Goal: Task Accomplishment & Management: Manage account settings

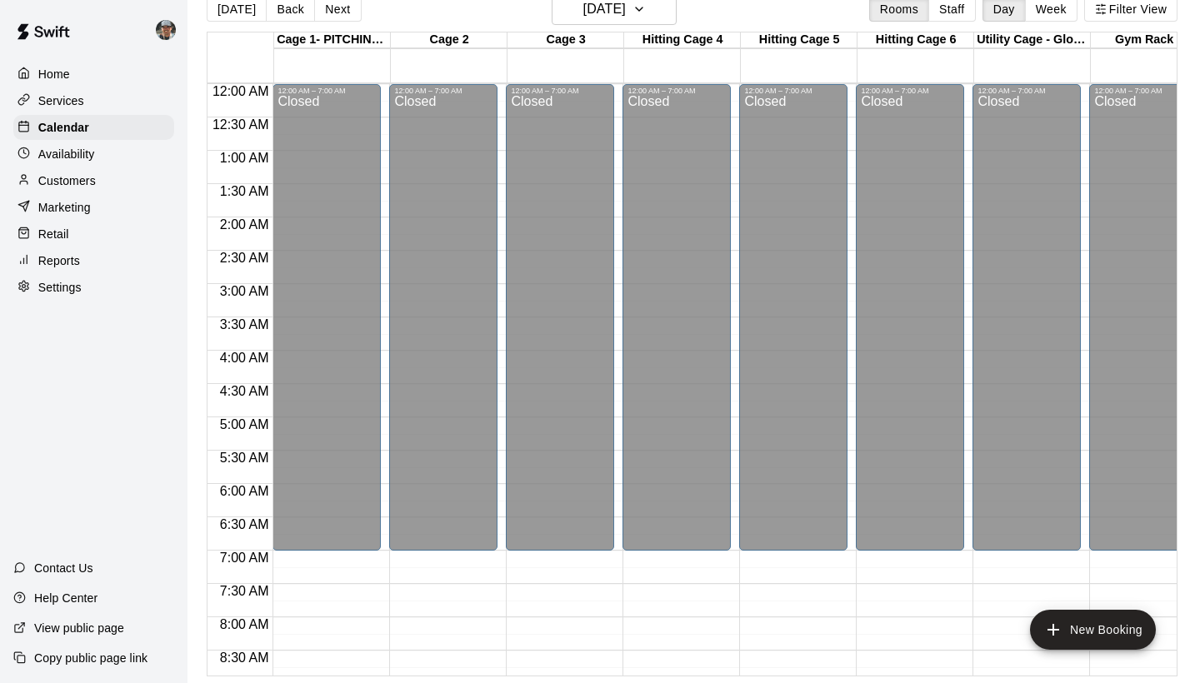
scroll to position [1009, 0]
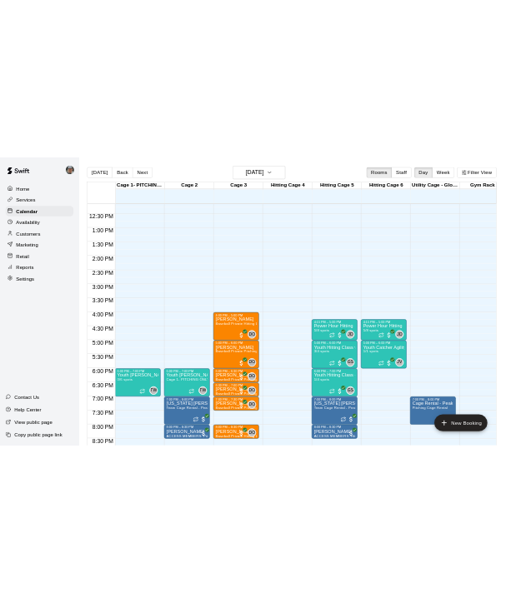
scroll to position [814, 0]
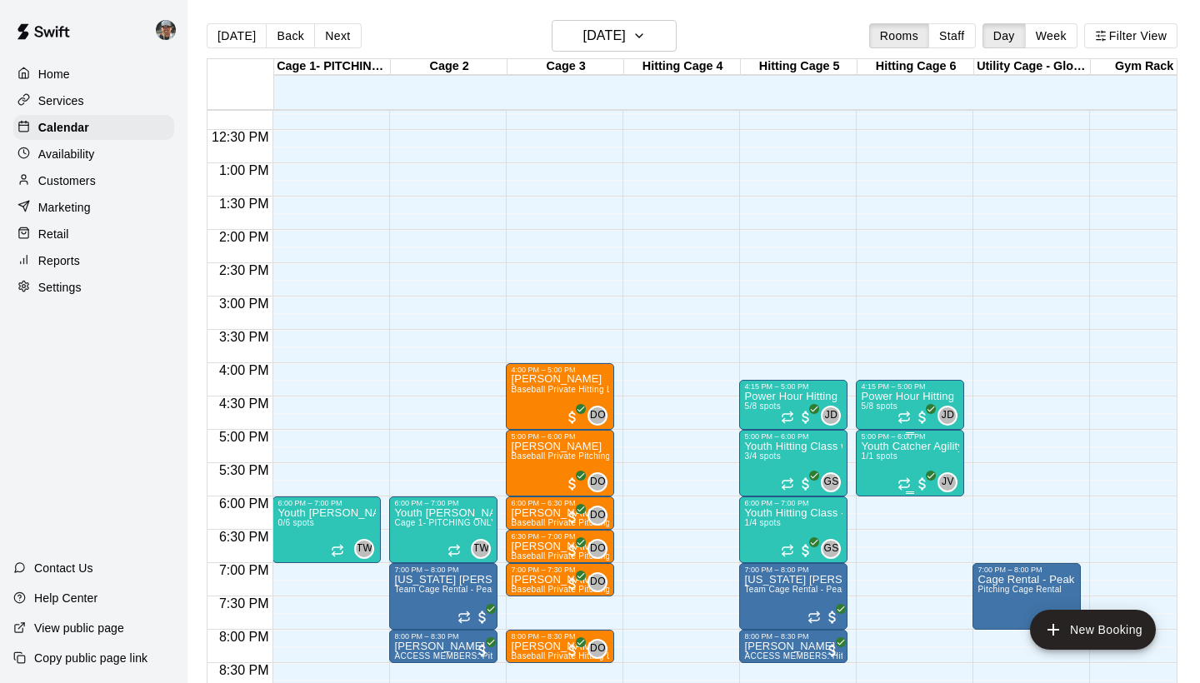
click at [882, 507] on img "edit" at bounding box center [878, 498] width 19 height 19
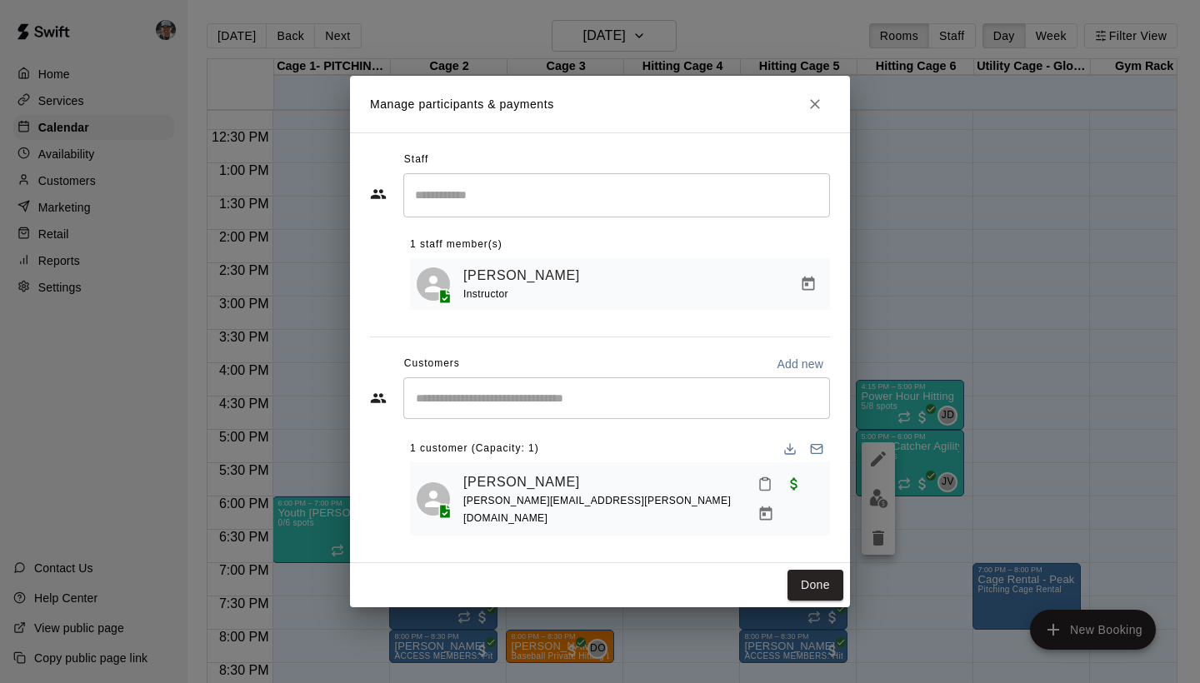
click at [642, 495] on div "Ethan Palacios alexis.r.palacios@gmail.com" at bounding box center [643, 499] width 360 height 60
click at [573, 513] on span "alexis.r.palacios@gmail.com" at bounding box center [597, 509] width 268 height 29
copy span "alexis.r.palacios@gmail.com"
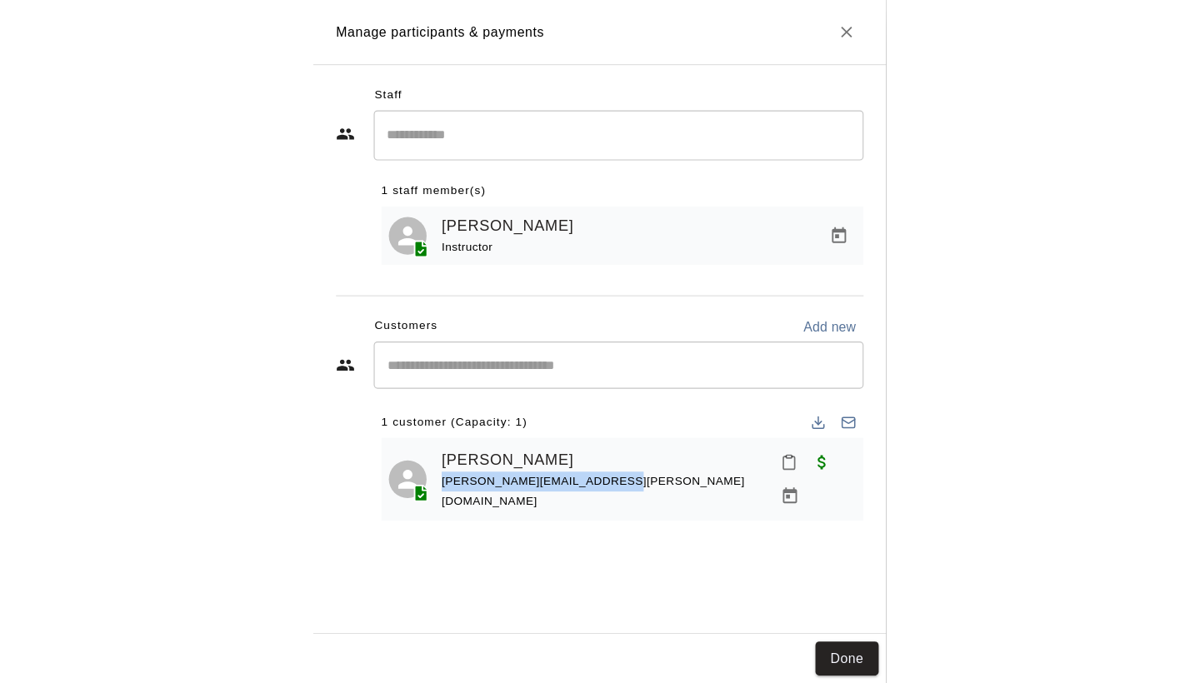
scroll to position [0, 6978]
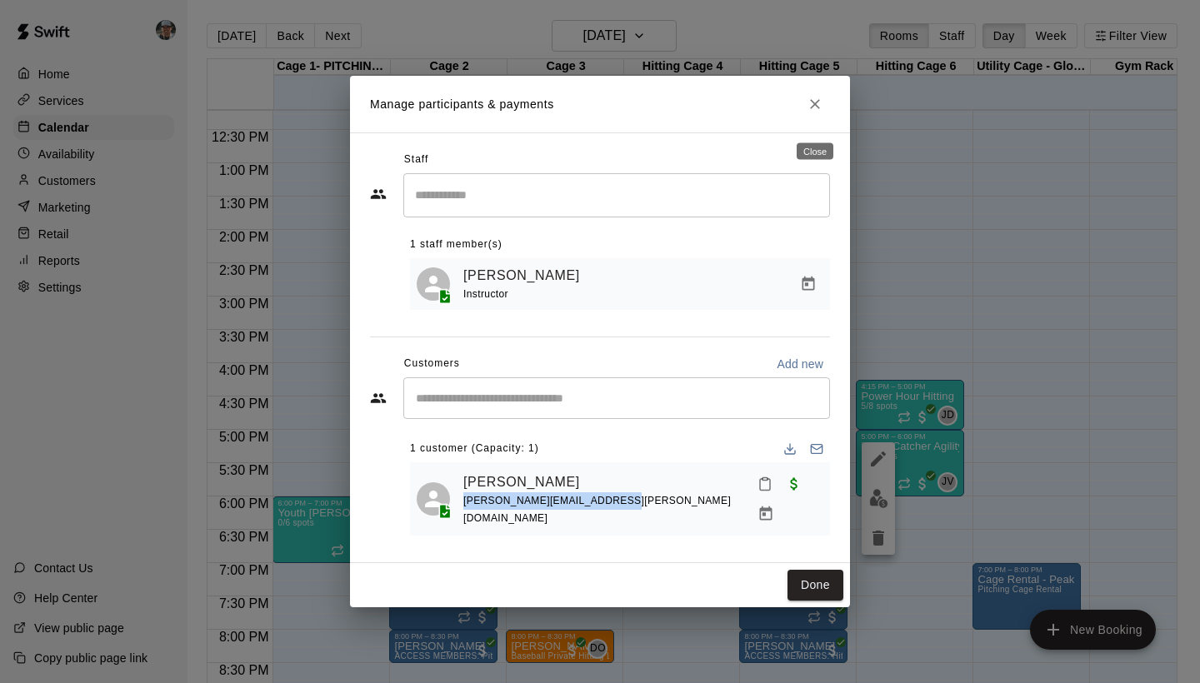
click at [818, 109] on icon "Close" at bounding box center [815, 104] width 10 height 10
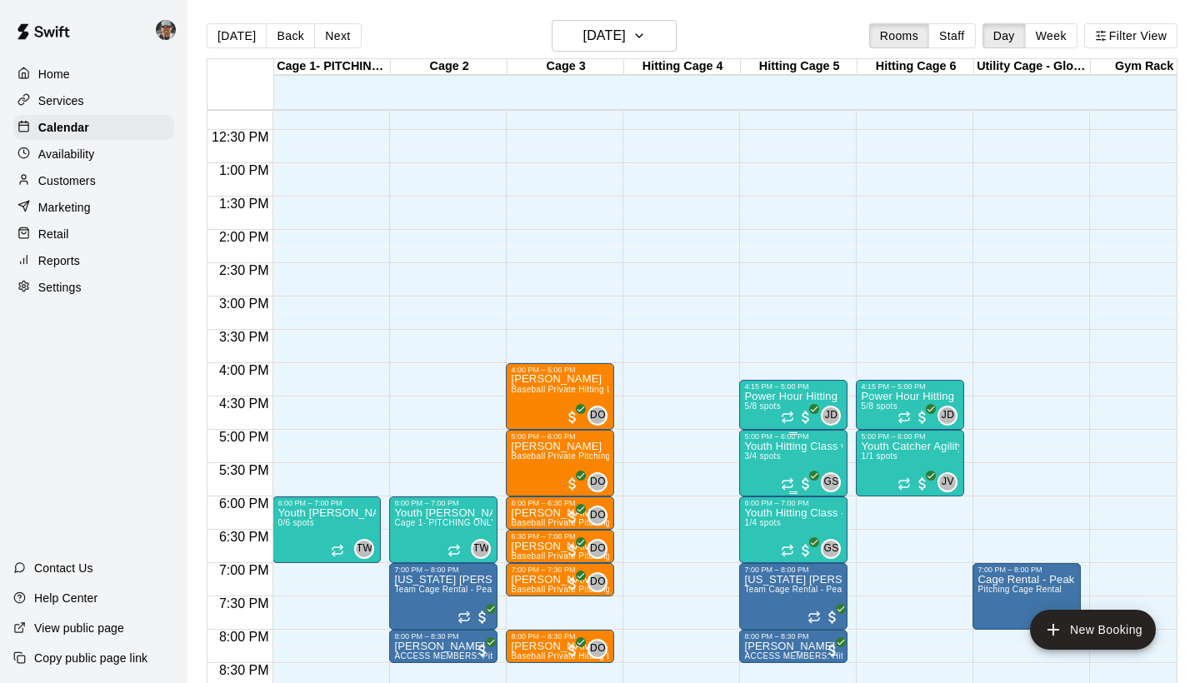
click at [765, 498] on img "edit" at bounding box center [762, 498] width 19 height 19
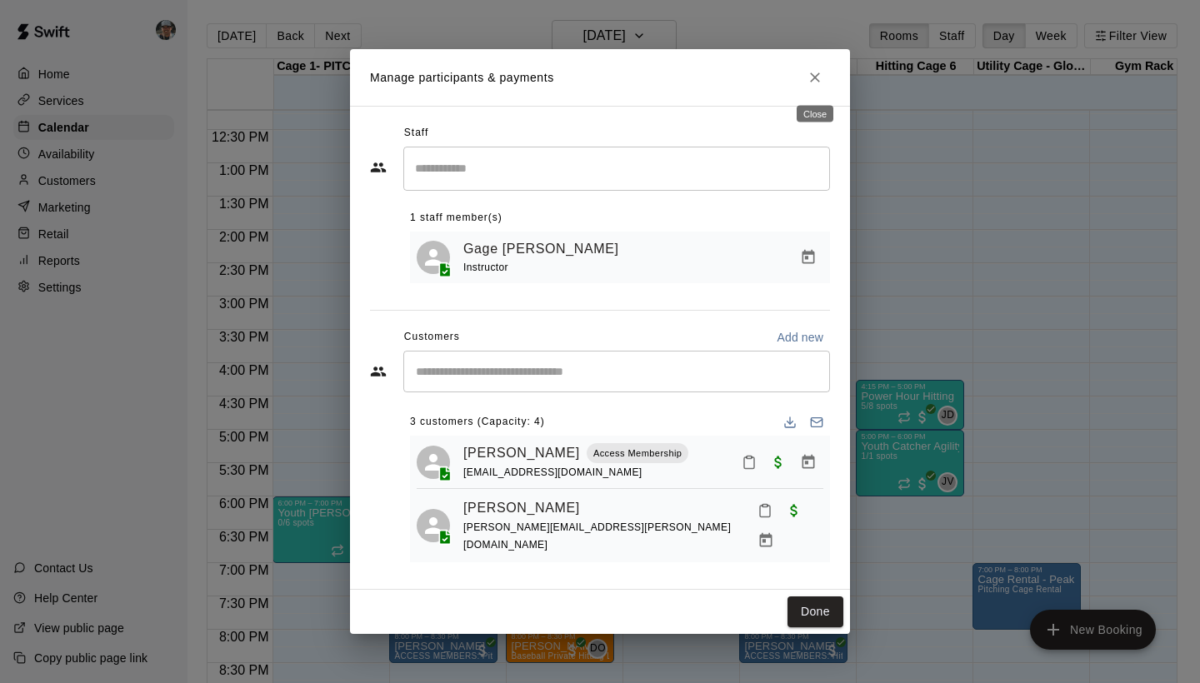
click at [813, 81] on icon "Close" at bounding box center [815, 78] width 10 height 10
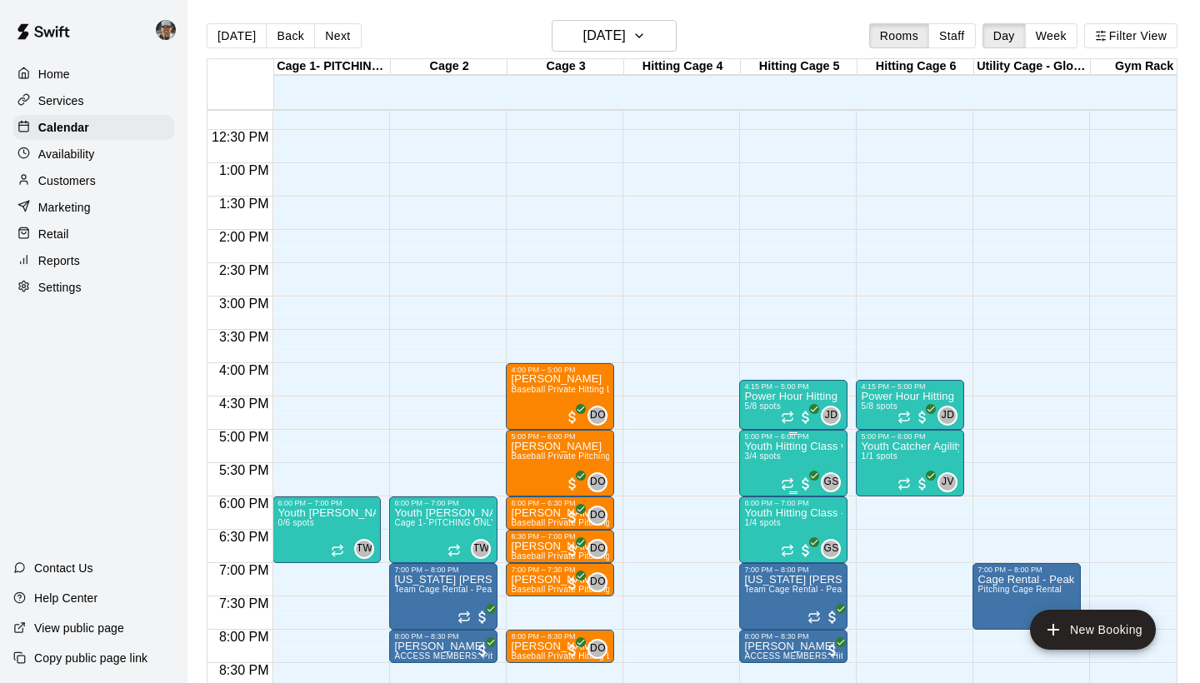
click at [816, 447] on p "Youth Hitting Class w/ Senior Instructor" at bounding box center [793, 447] width 98 height 0
click at [762, 464] on icon "edit" at bounding box center [761, 465] width 15 height 15
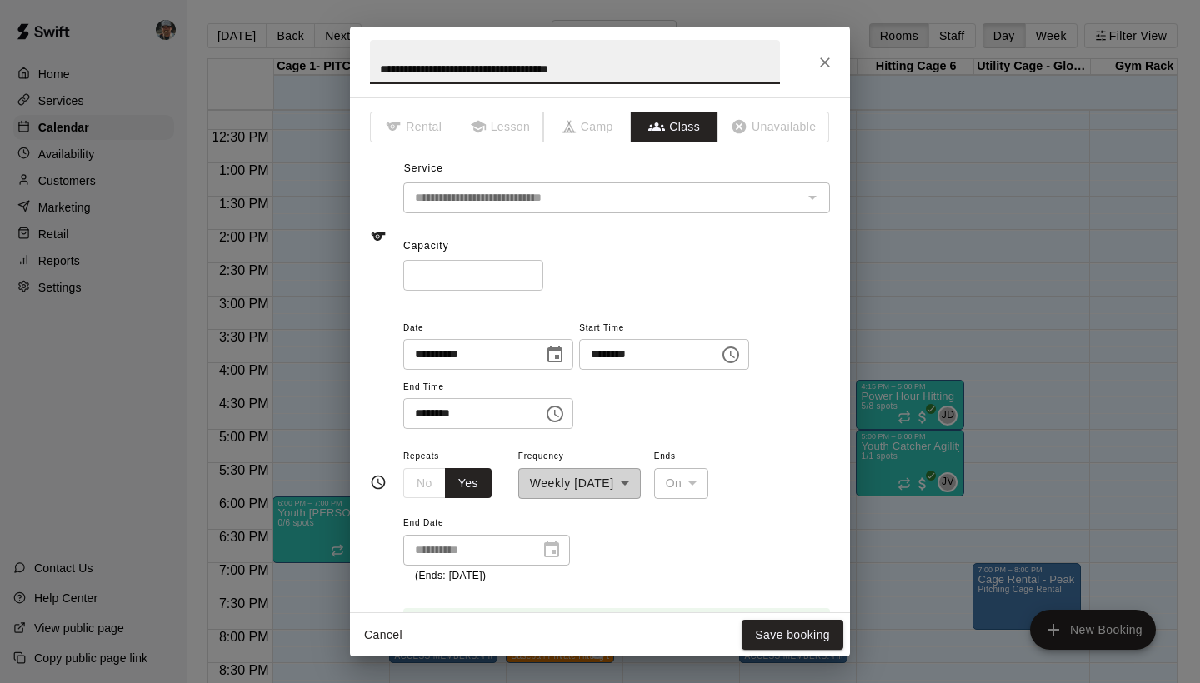
type input "*"
click at [532, 277] on input "*" at bounding box center [473, 275] width 140 height 31
click at [767, 630] on button "Save booking" at bounding box center [793, 635] width 102 height 31
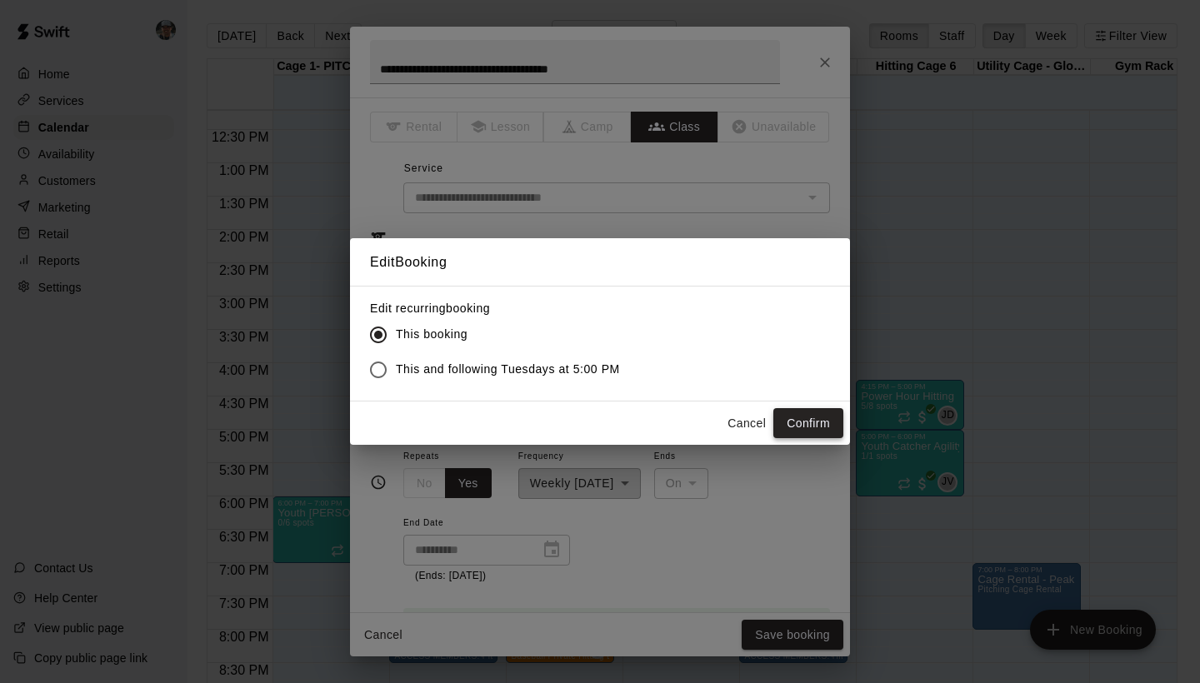
click at [801, 419] on button "Confirm" at bounding box center [808, 423] width 70 height 31
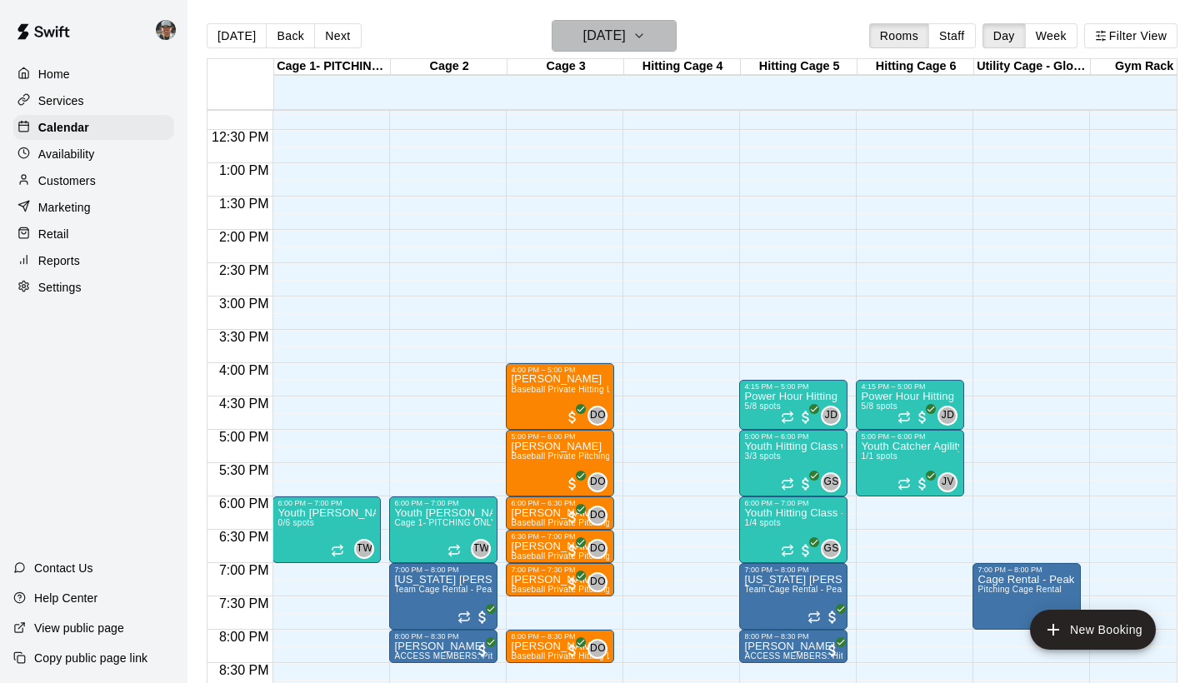
click at [646, 38] on icon "button" at bounding box center [639, 36] width 13 height 20
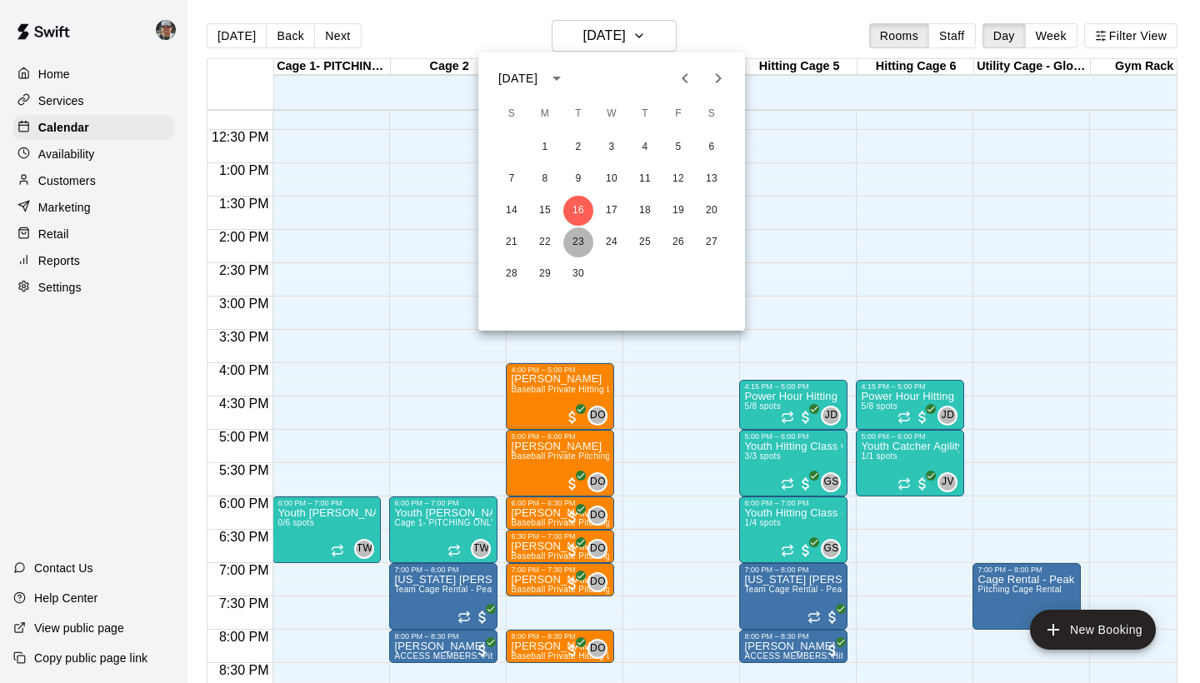
click at [576, 243] on button "23" at bounding box center [578, 243] width 30 height 30
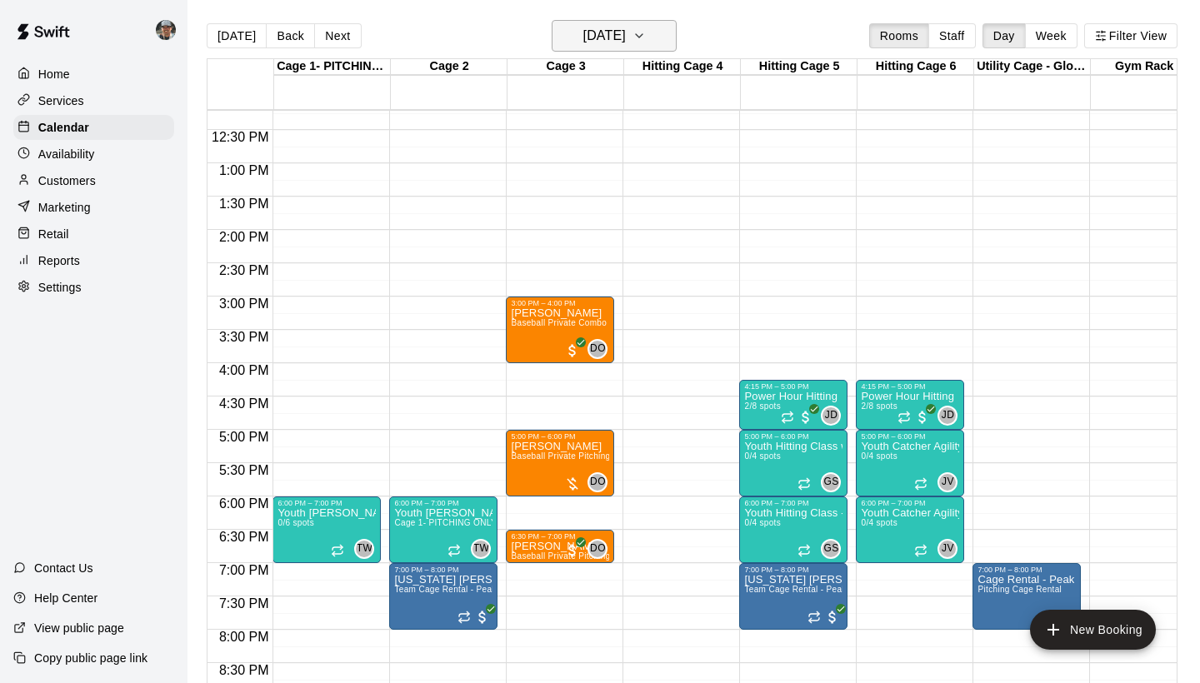
click at [646, 35] on icon "button" at bounding box center [639, 36] width 13 height 20
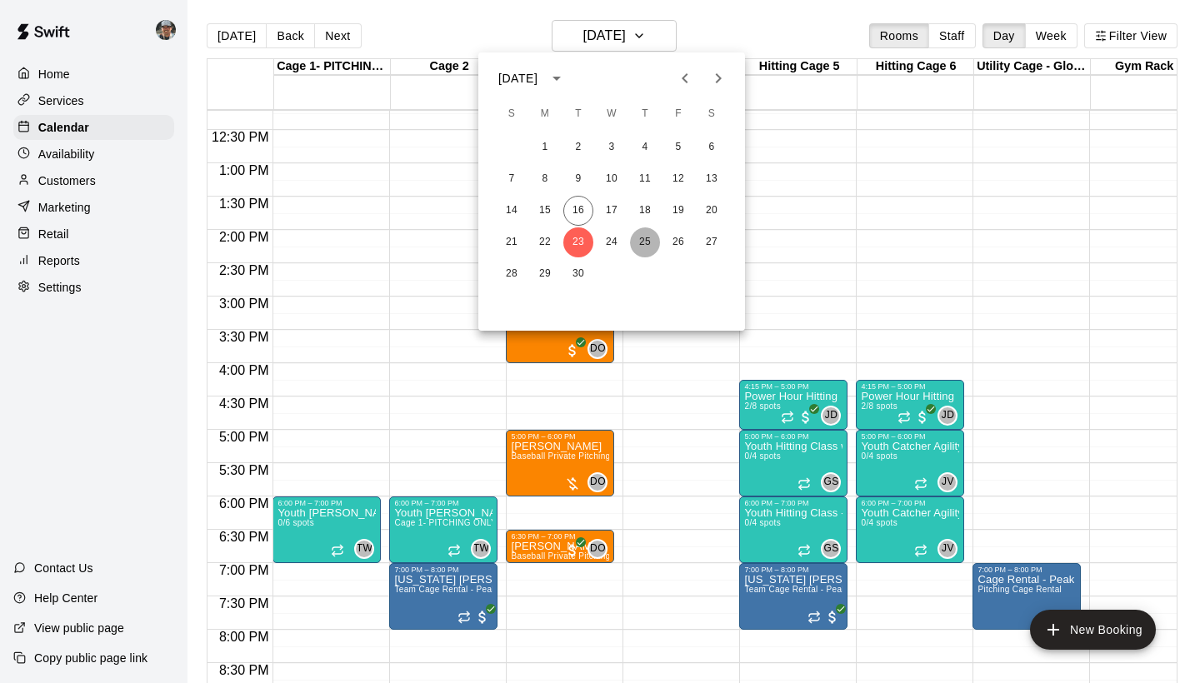
click at [643, 243] on button "25" at bounding box center [645, 243] width 30 height 30
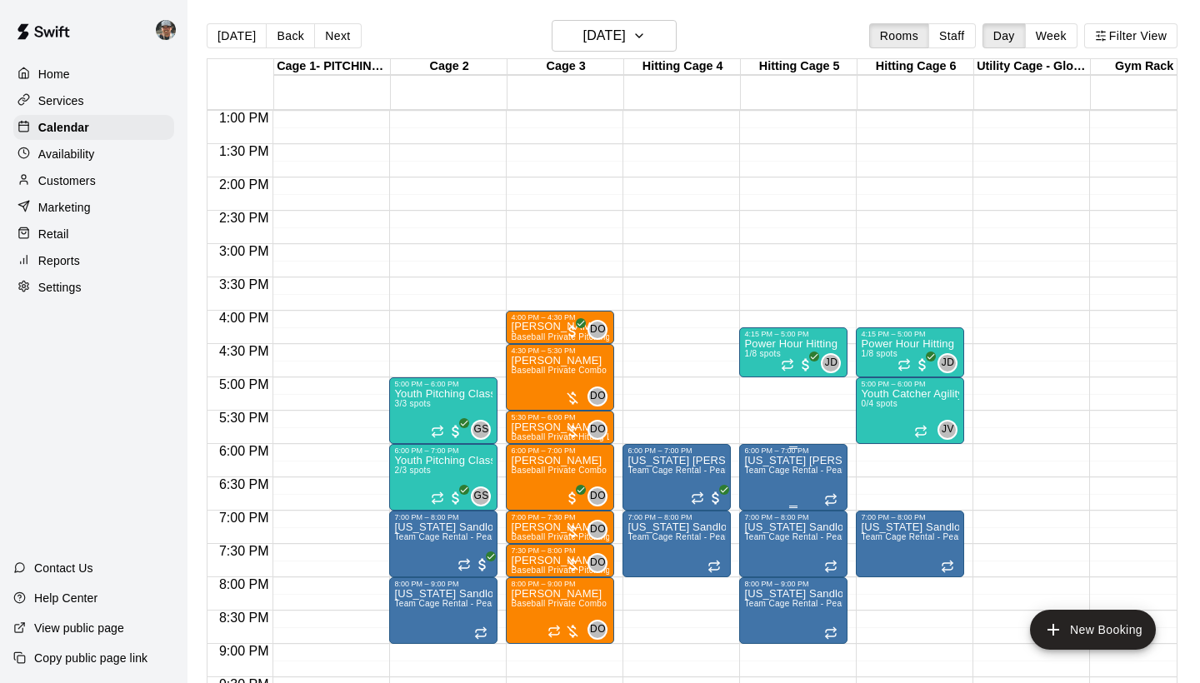
scroll to position [868, 0]
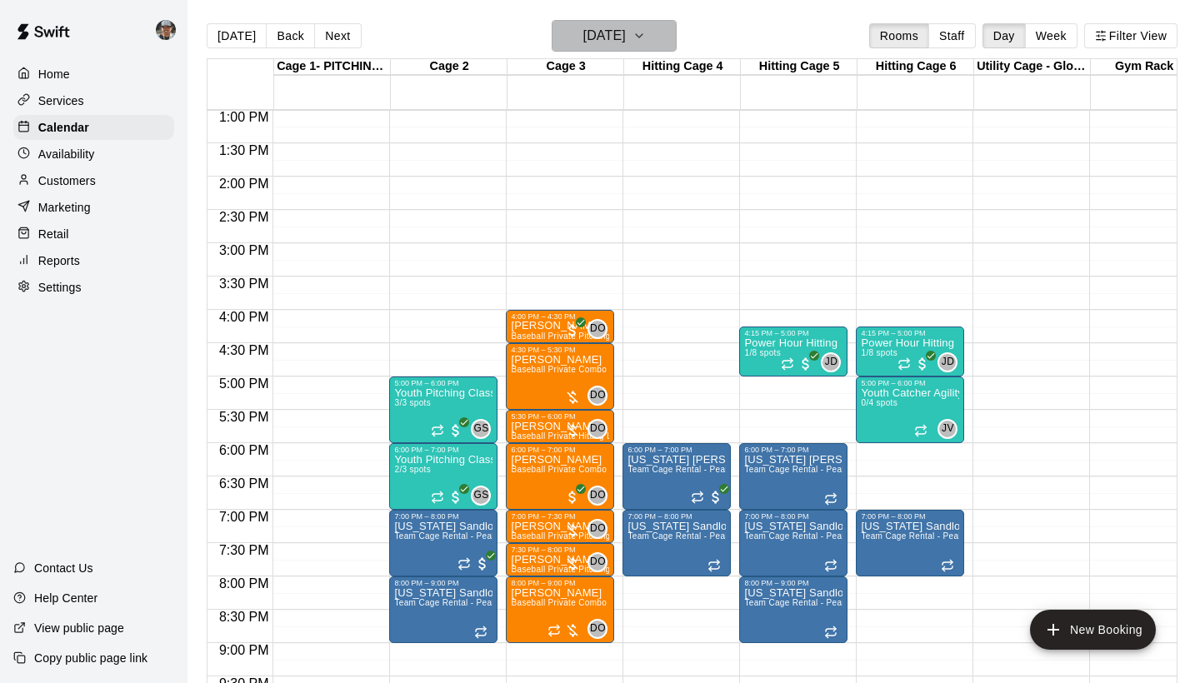
click at [646, 43] on icon "button" at bounding box center [639, 36] width 13 height 20
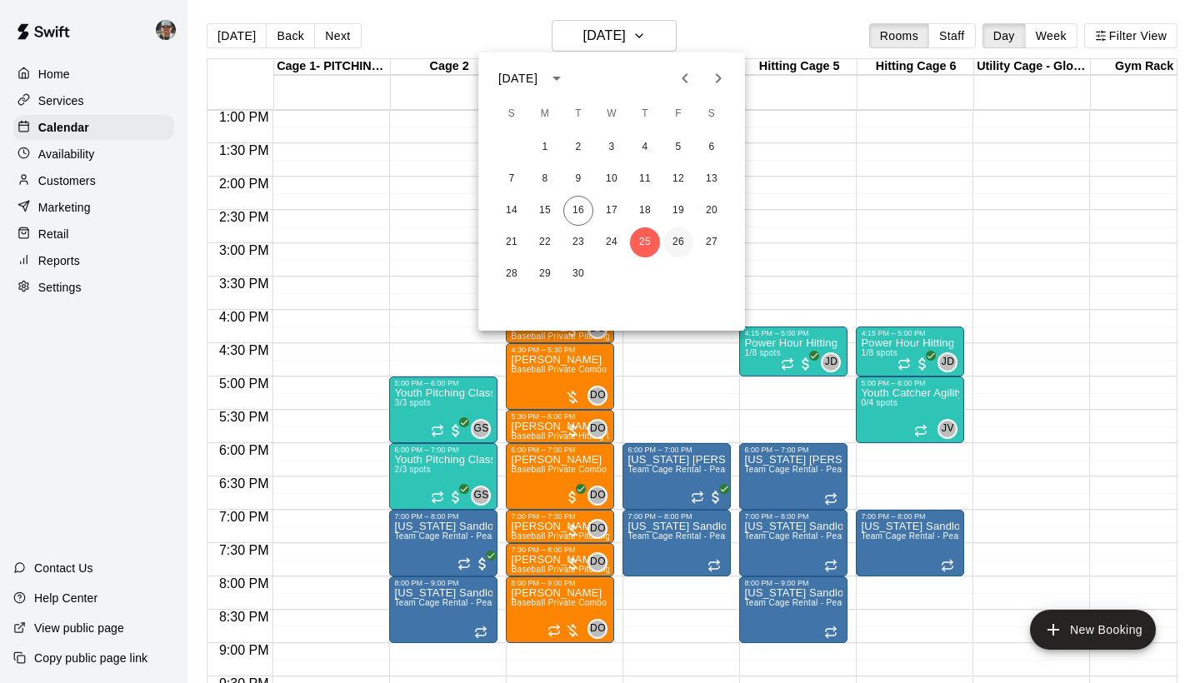
click at [678, 245] on button "26" at bounding box center [678, 243] width 30 height 30
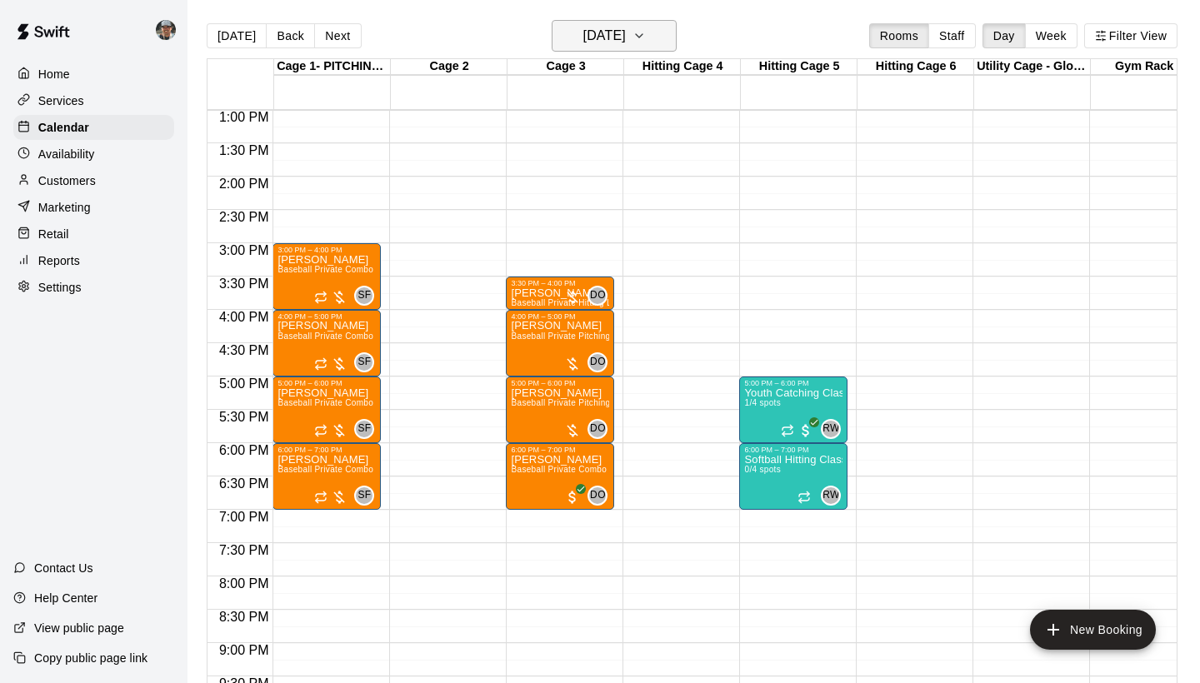
click at [646, 40] on icon "button" at bounding box center [639, 36] width 13 height 20
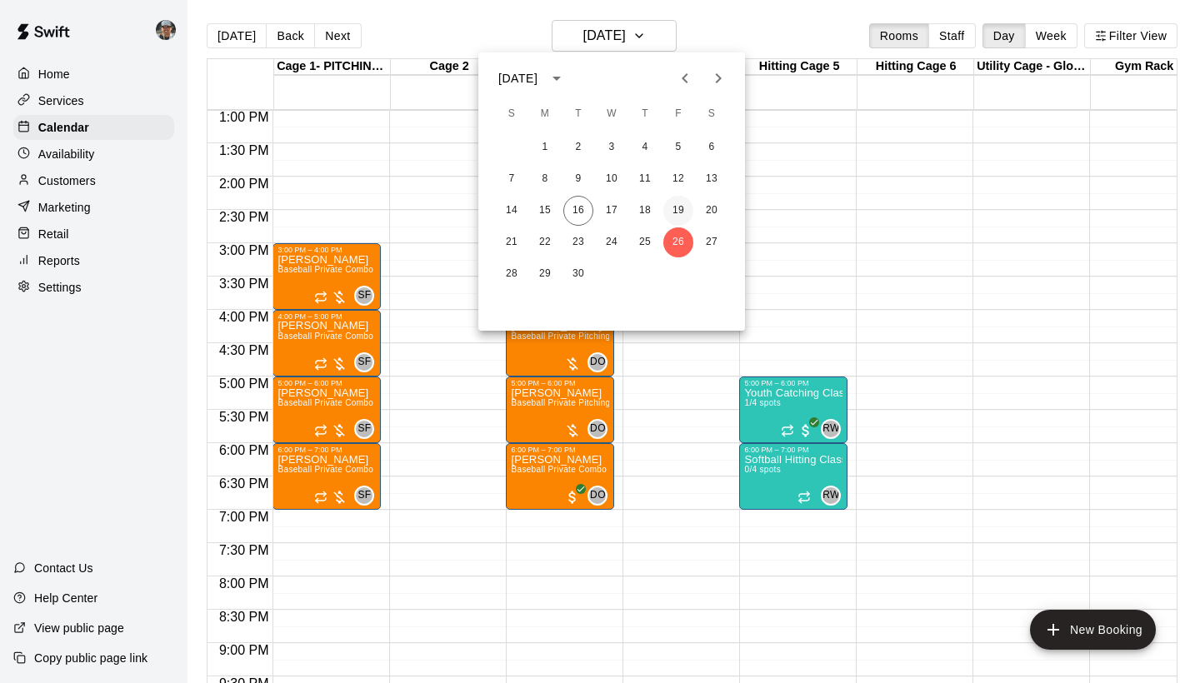
click at [682, 213] on button "19" at bounding box center [678, 211] width 30 height 30
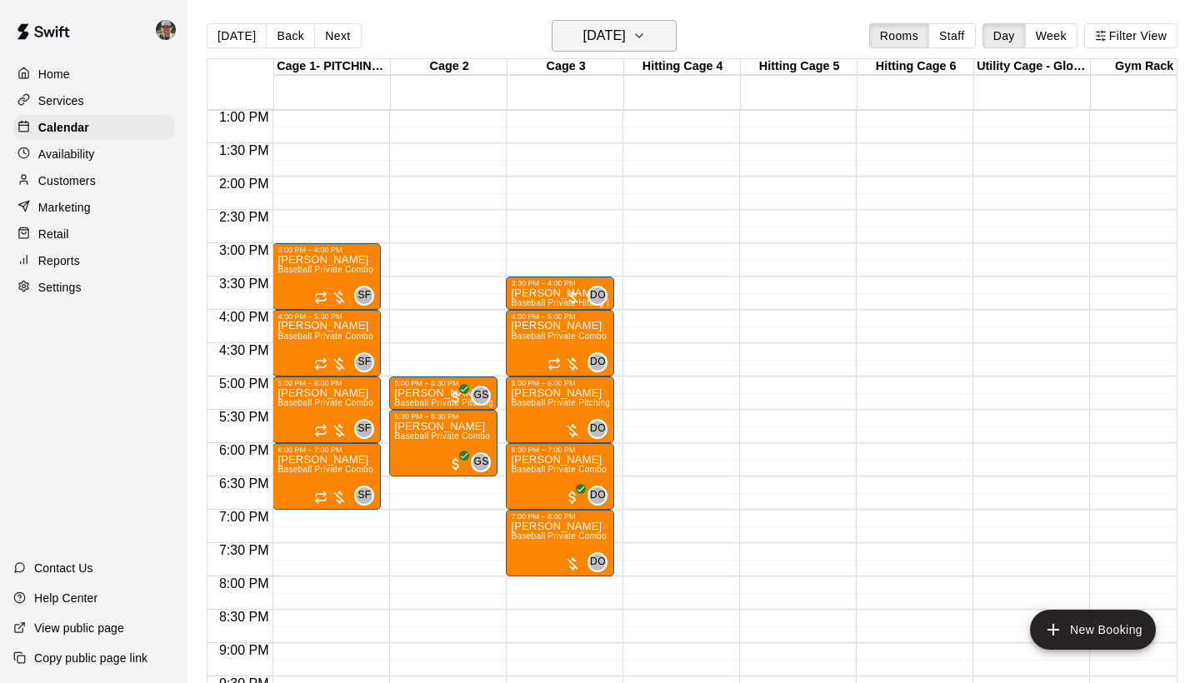
click at [646, 37] on icon "button" at bounding box center [639, 36] width 13 height 20
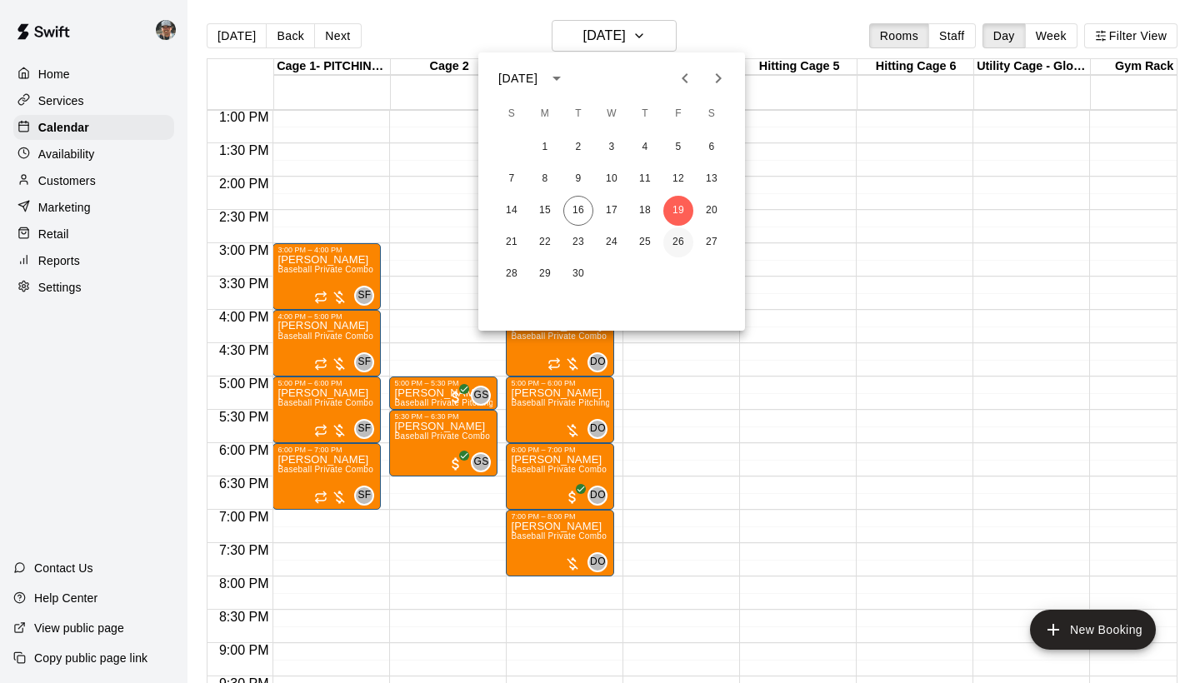
click at [676, 251] on button "26" at bounding box center [678, 243] width 30 height 30
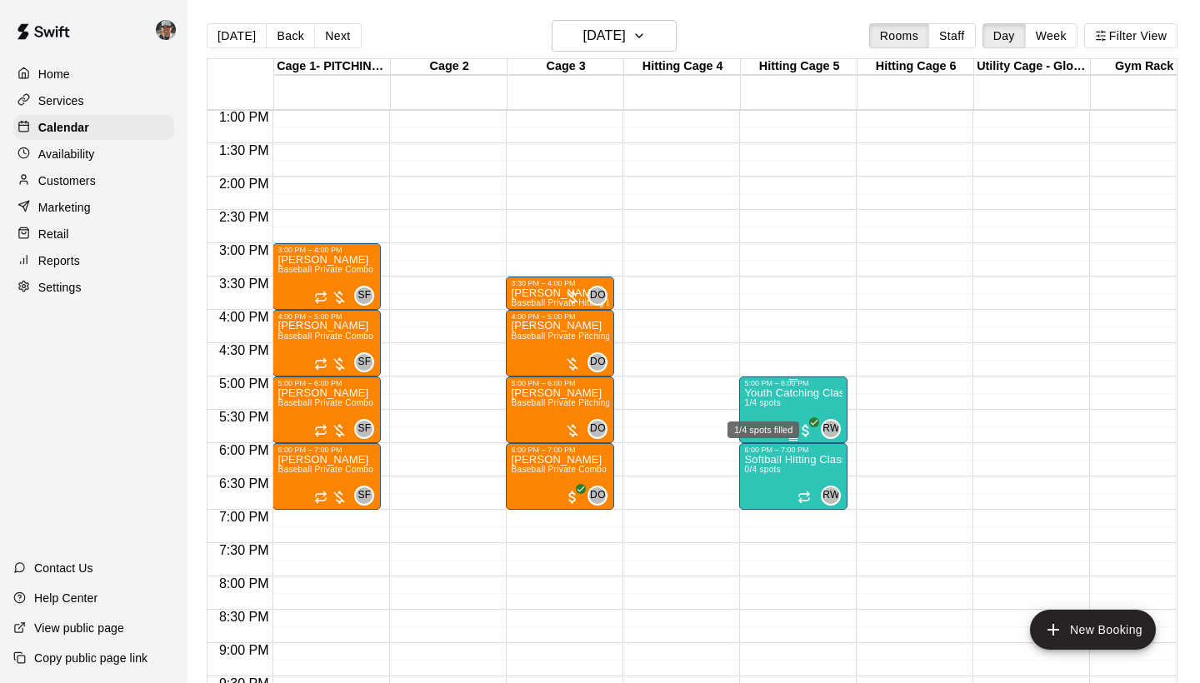
click at [756, 408] on span "1/4 spots" at bounding box center [762, 402] width 37 height 9
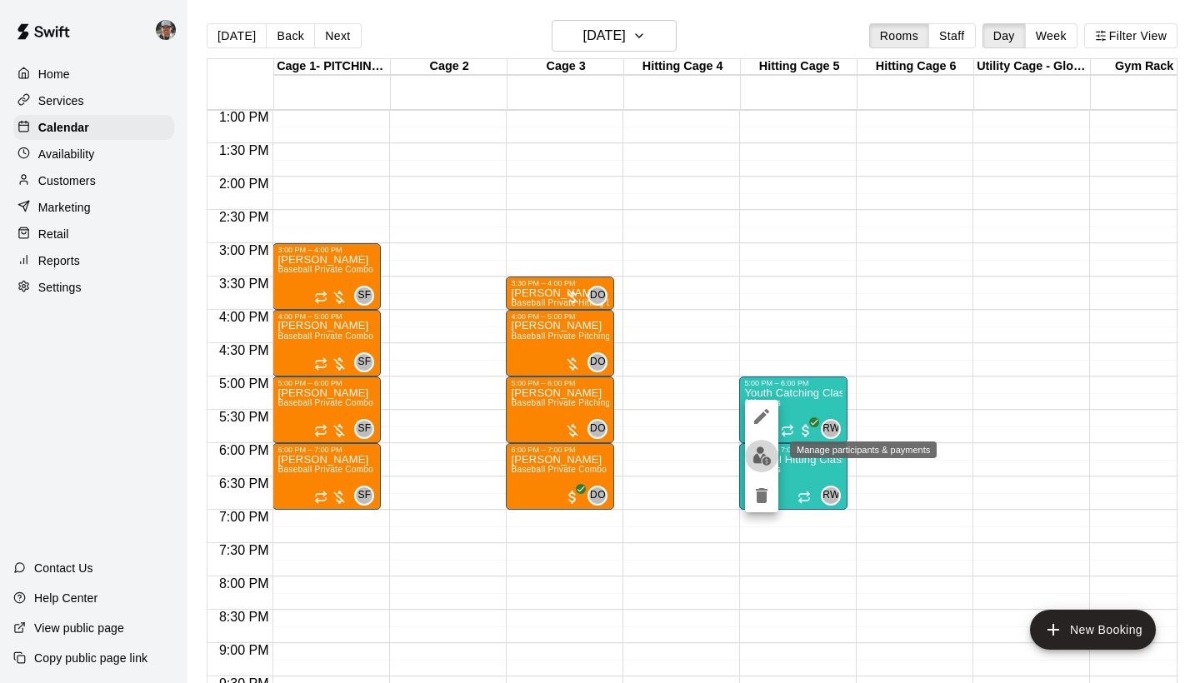
click at [758, 459] on img "edit" at bounding box center [762, 456] width 19 height 19
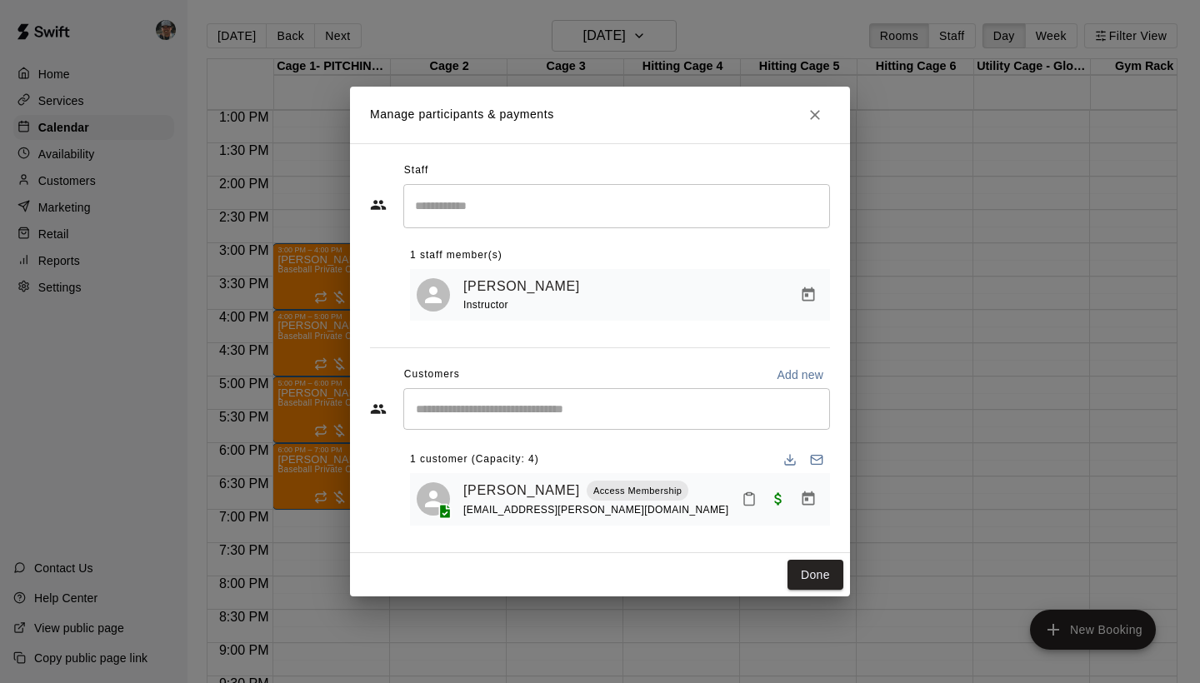
click at [821, 119] on icon "Close" at bounding box center [815, 115] width 17 height 17
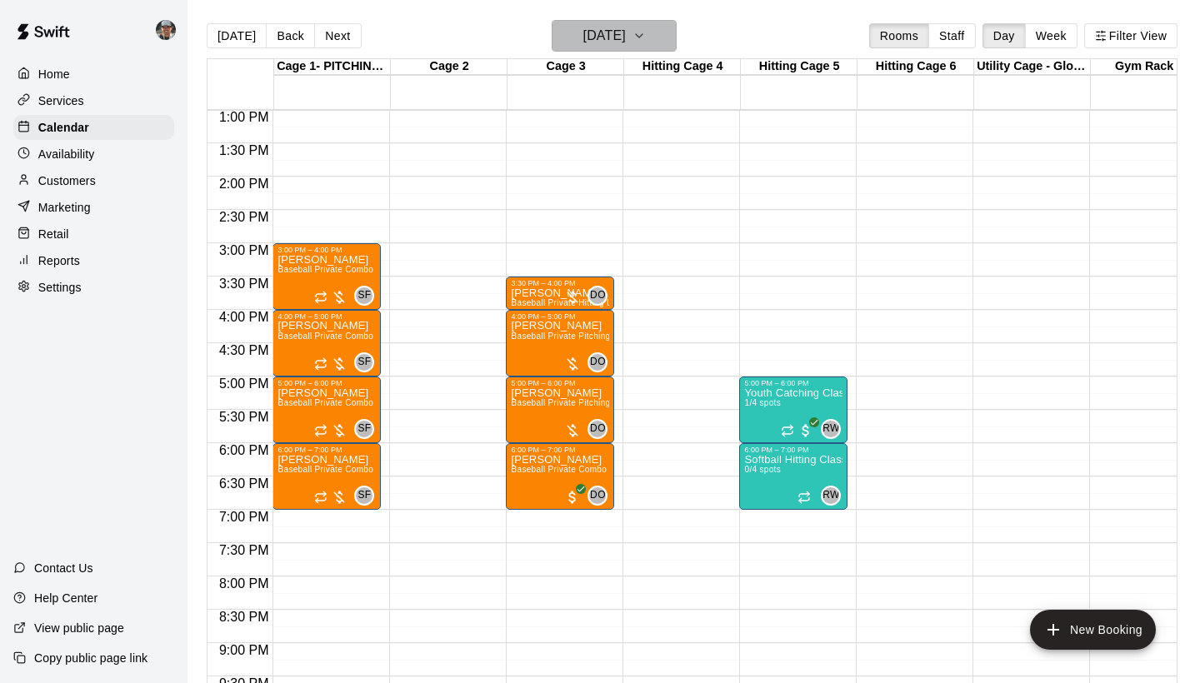
click at [646, 39] on icon "button" at bounding box center [639, 36] width 13 height 20
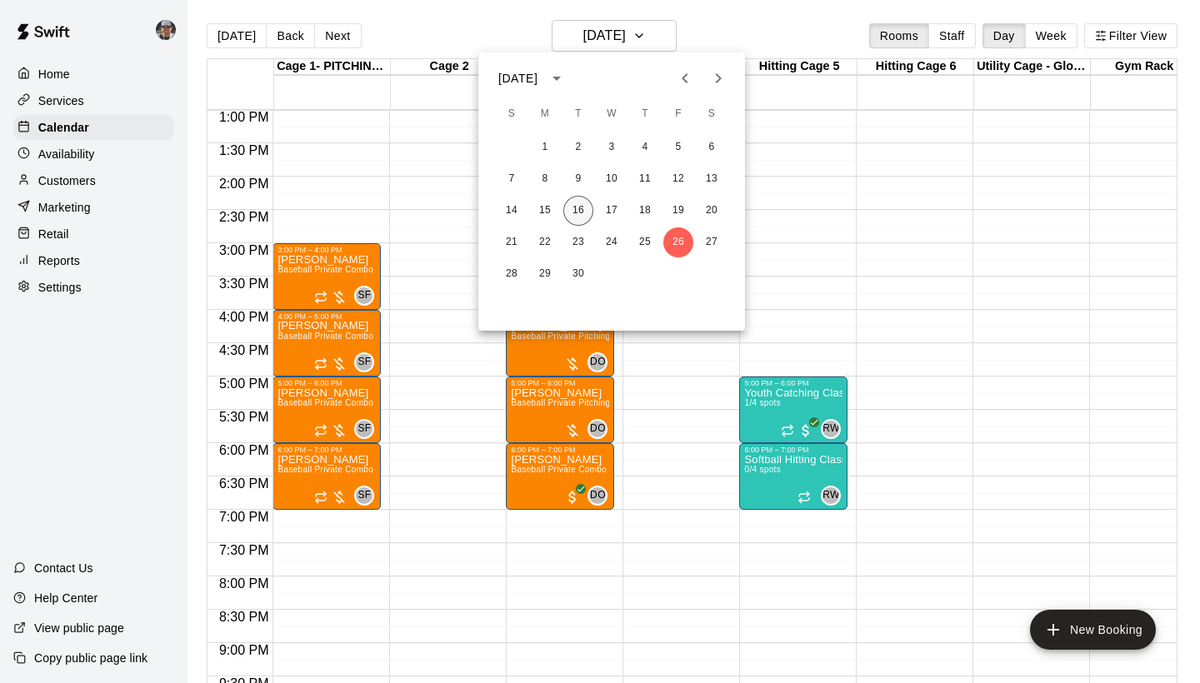
click at [579, 214] on button "16" at bounding box center [578, 211] width 30 height 30
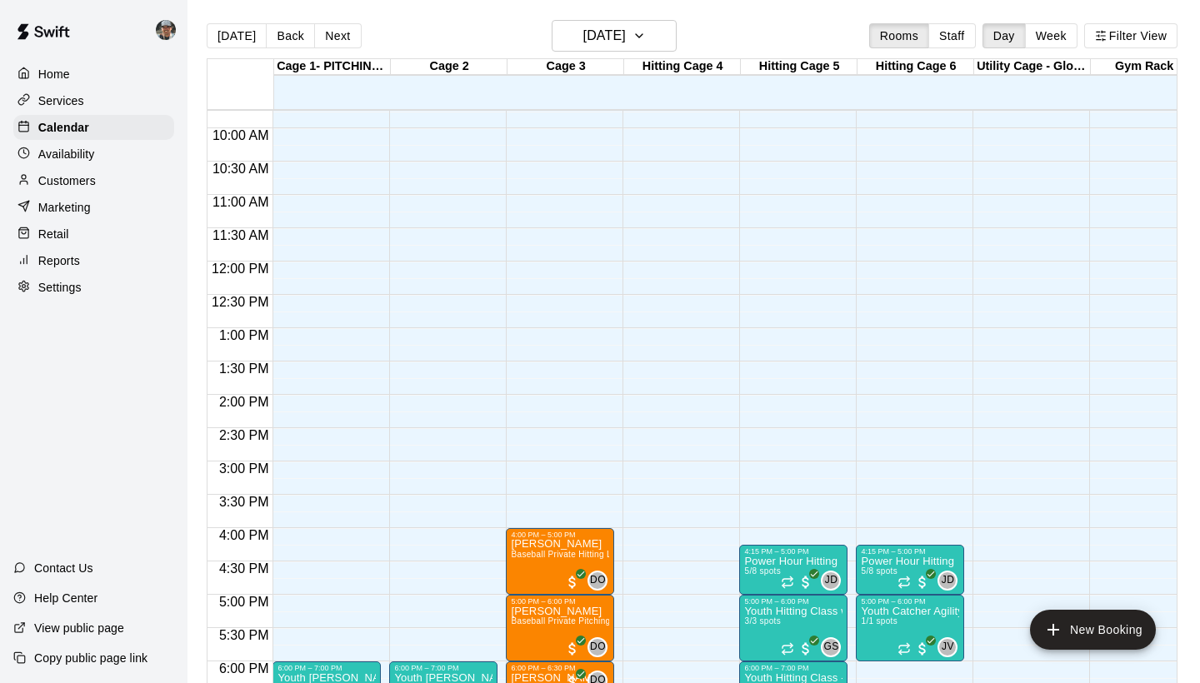
scroll to position [639, 0]
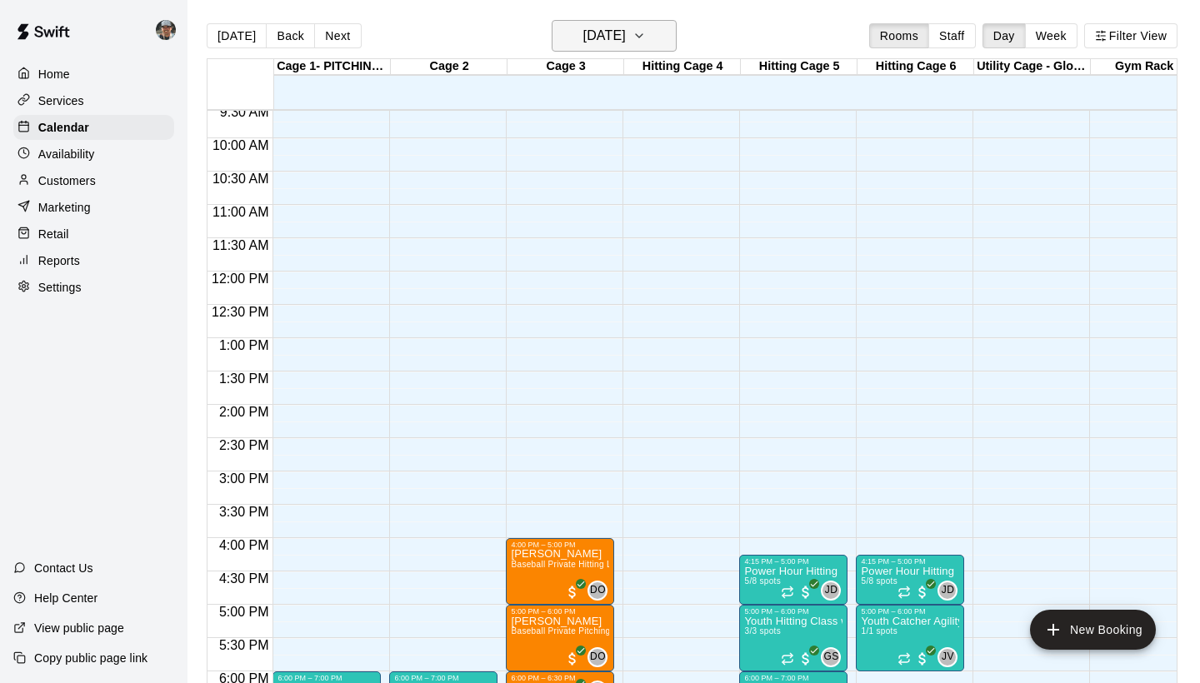
click at [646, 38] on icon "button" at bounding box center [639, 36] width 13 height 20
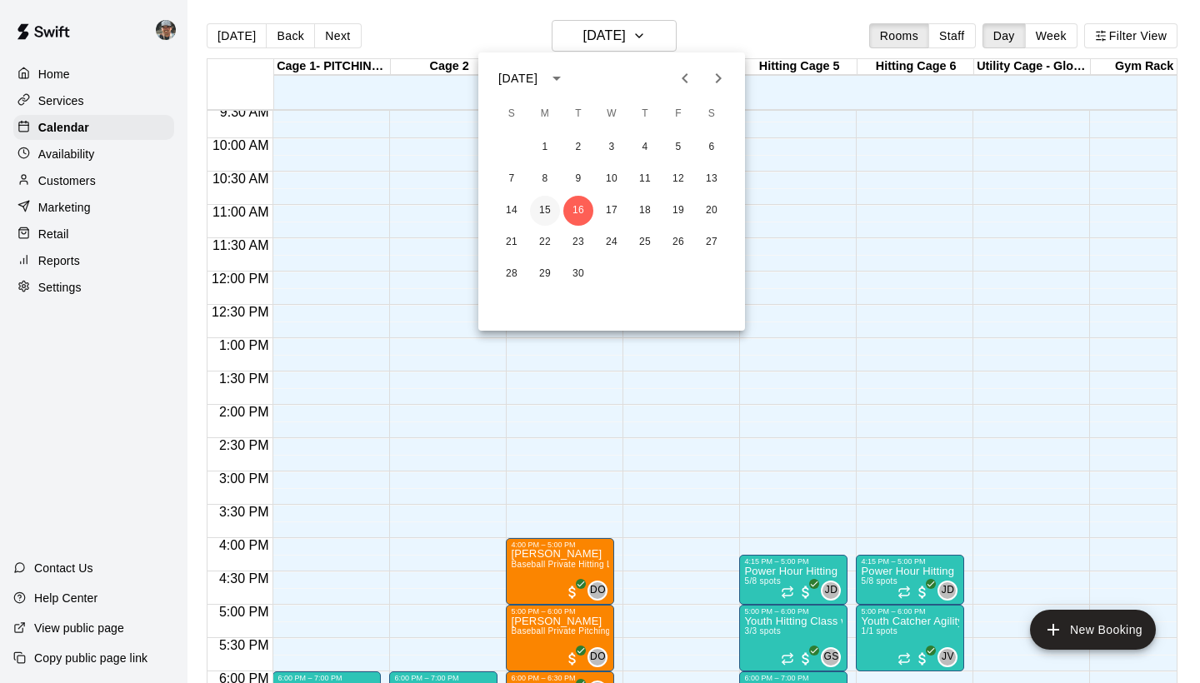
click at [543, 208] on button "15" at bounding box center [545, 211] width 30 height 30
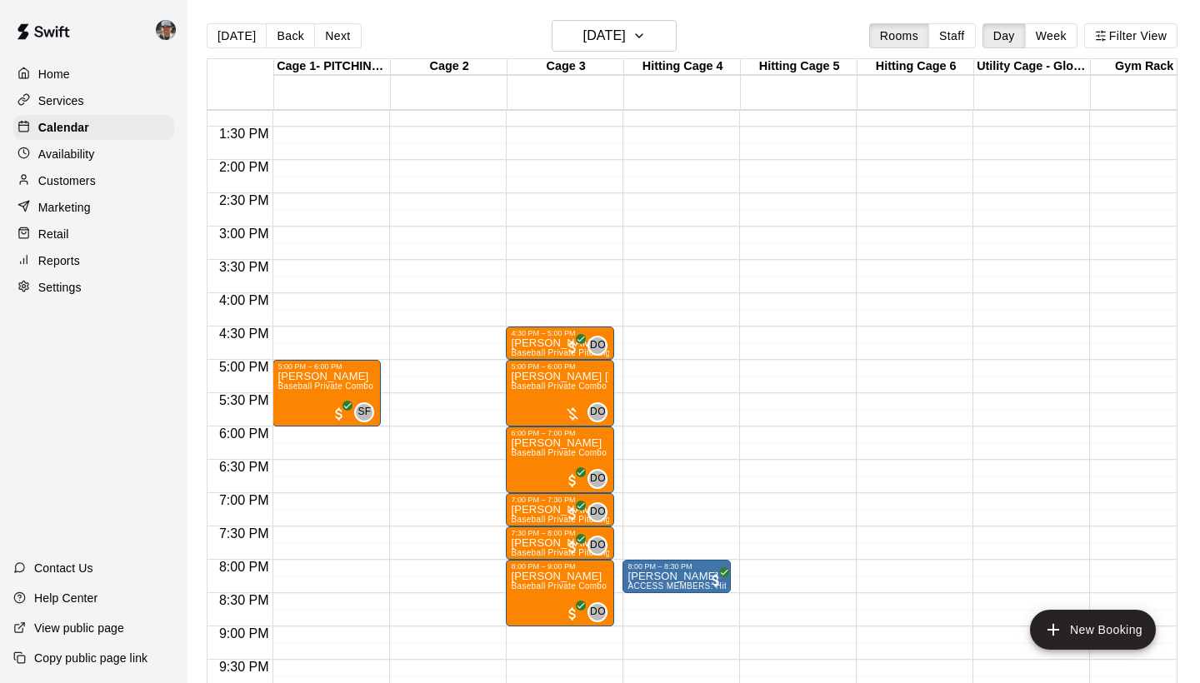
scroll to position [904, 0]
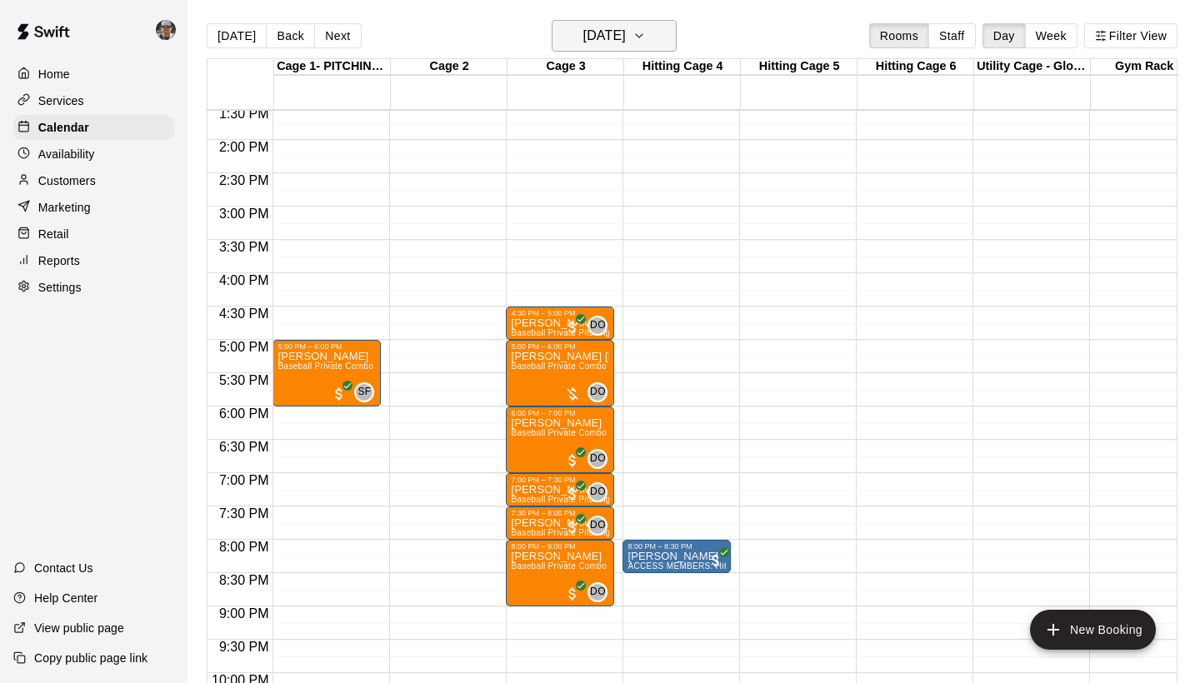
click at [646, 27] on icon "button" at bounding box center [639, 36] width 13 height 20
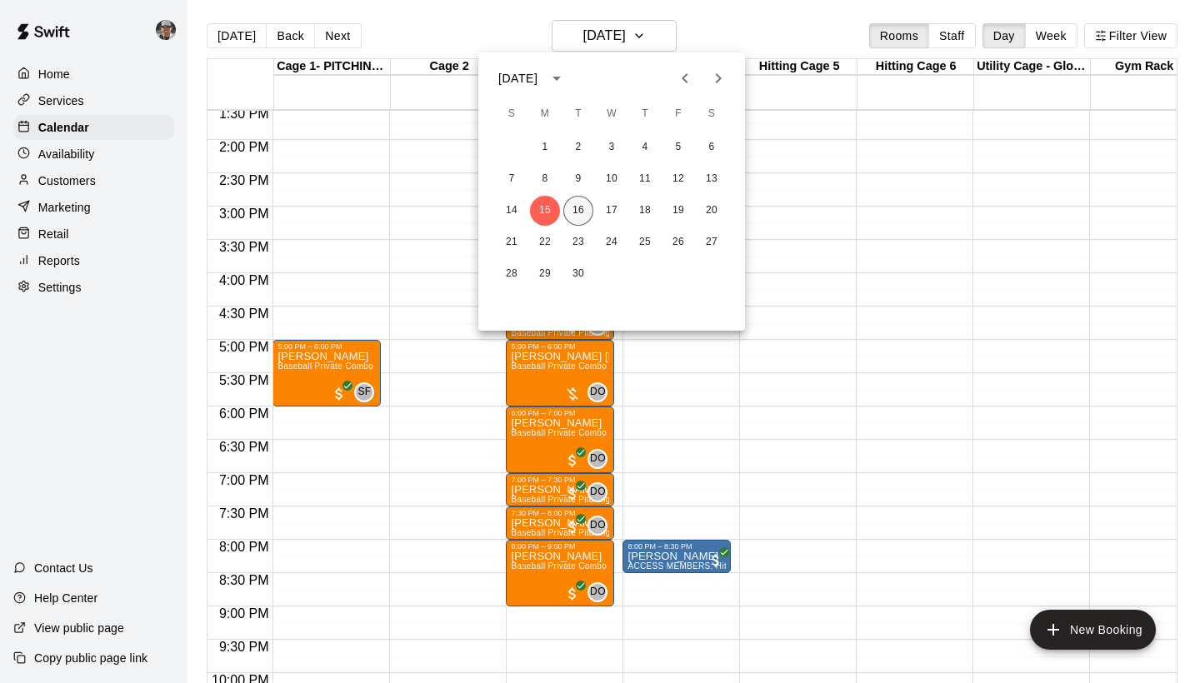
click at [575, 213] on button "16" at bounding box center [578, 211] width 30 height 30
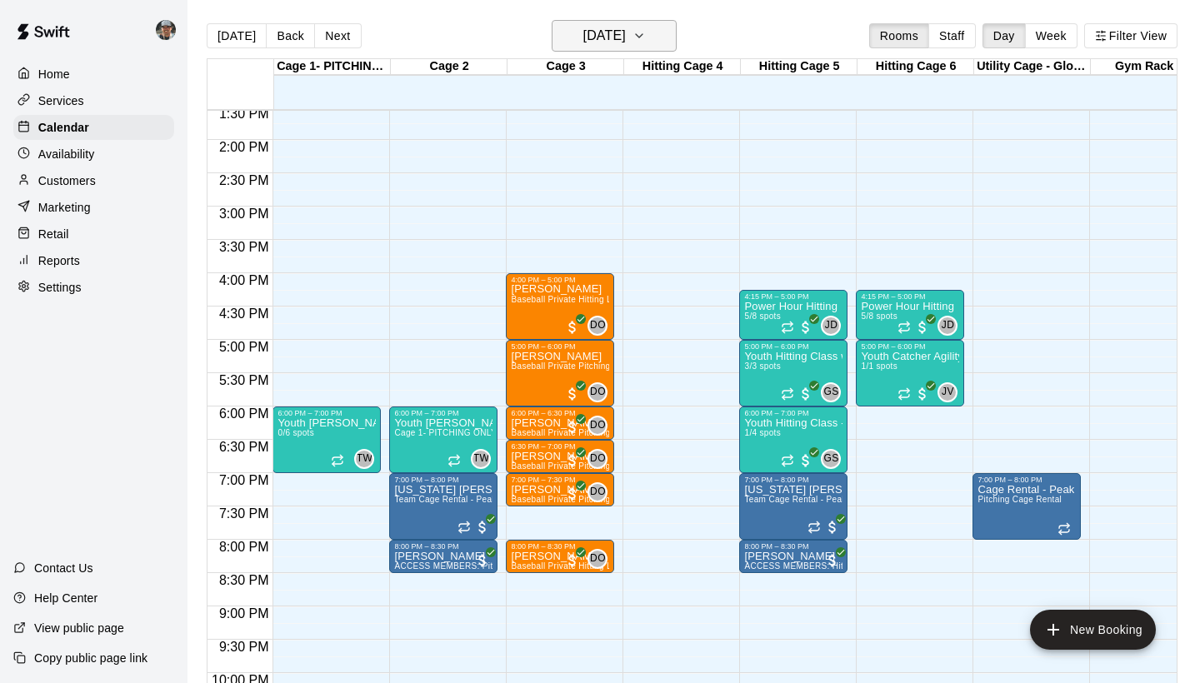
click at [646, 33] on icon "button" at bounding box center [639, 36] width 13 height 20
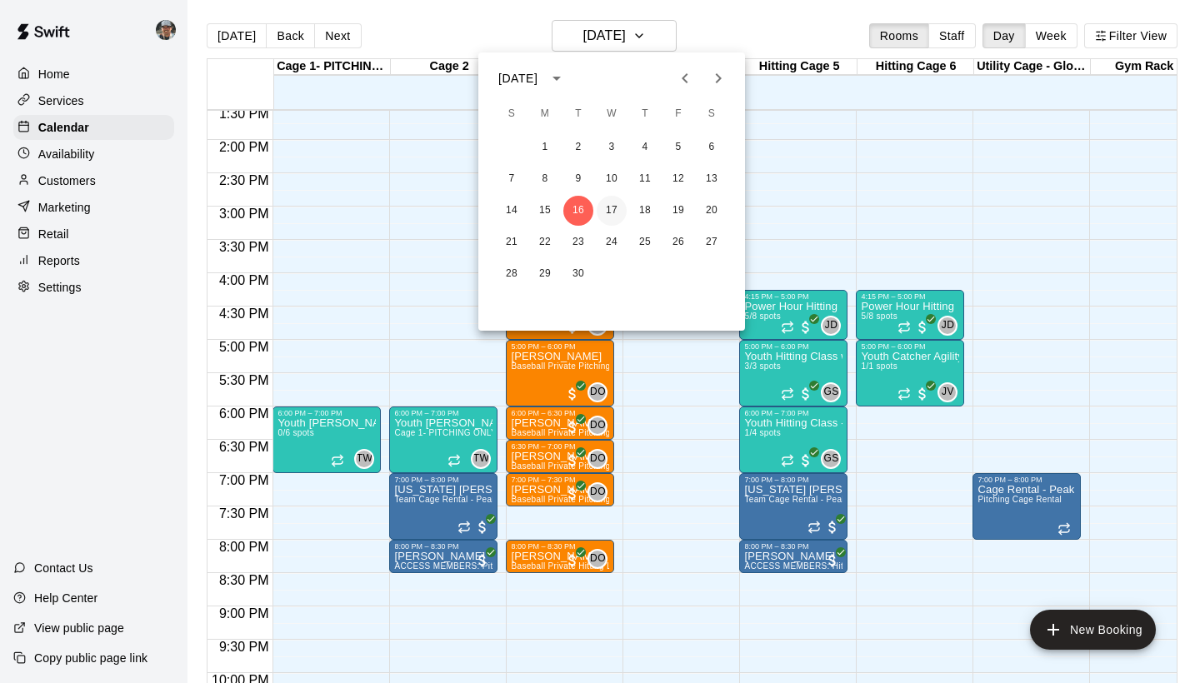
click at [612, 211] on button "17" at bounding box center [612, 211] width 30 height 30
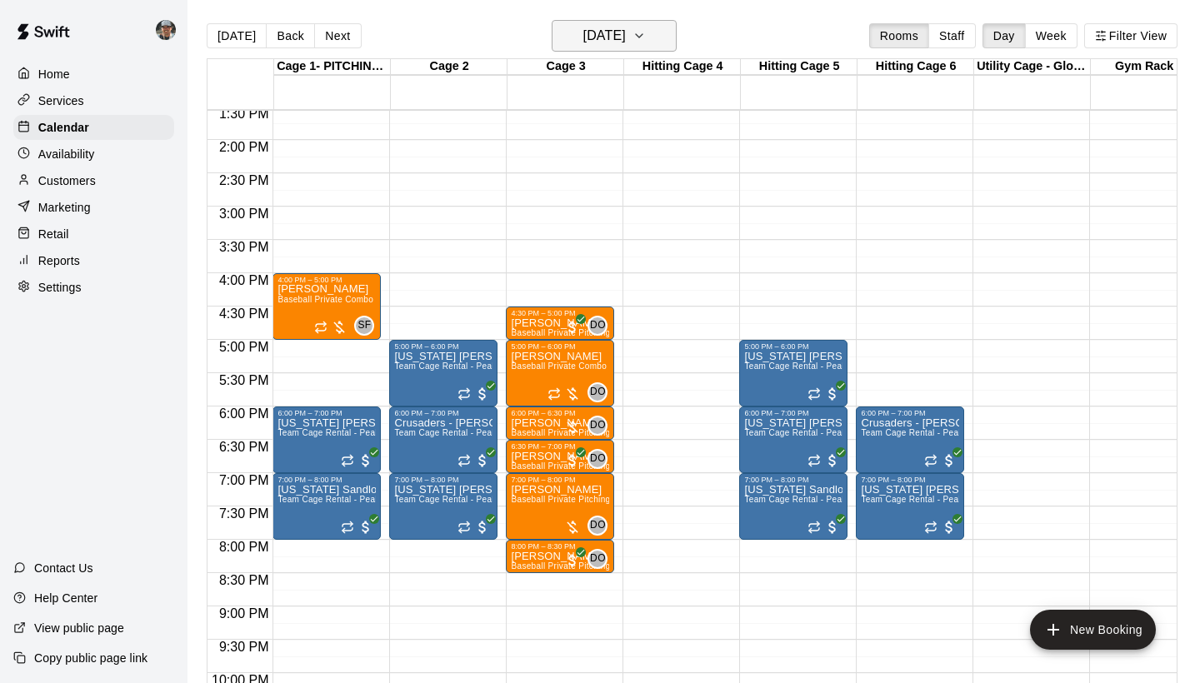
click at [643, 38] on icon "button" at bounding box center [639, 35] width 7 height 3
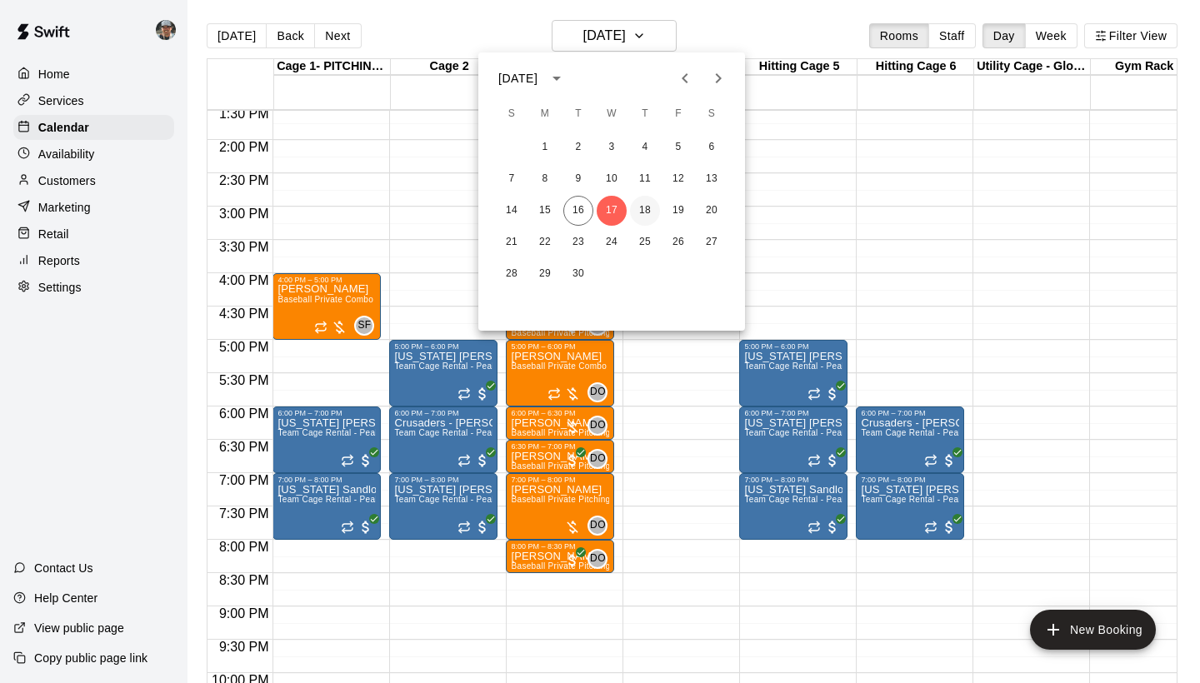
click at [642, 214] on button "18" at bounding box center [645, 211] width 30 height 30
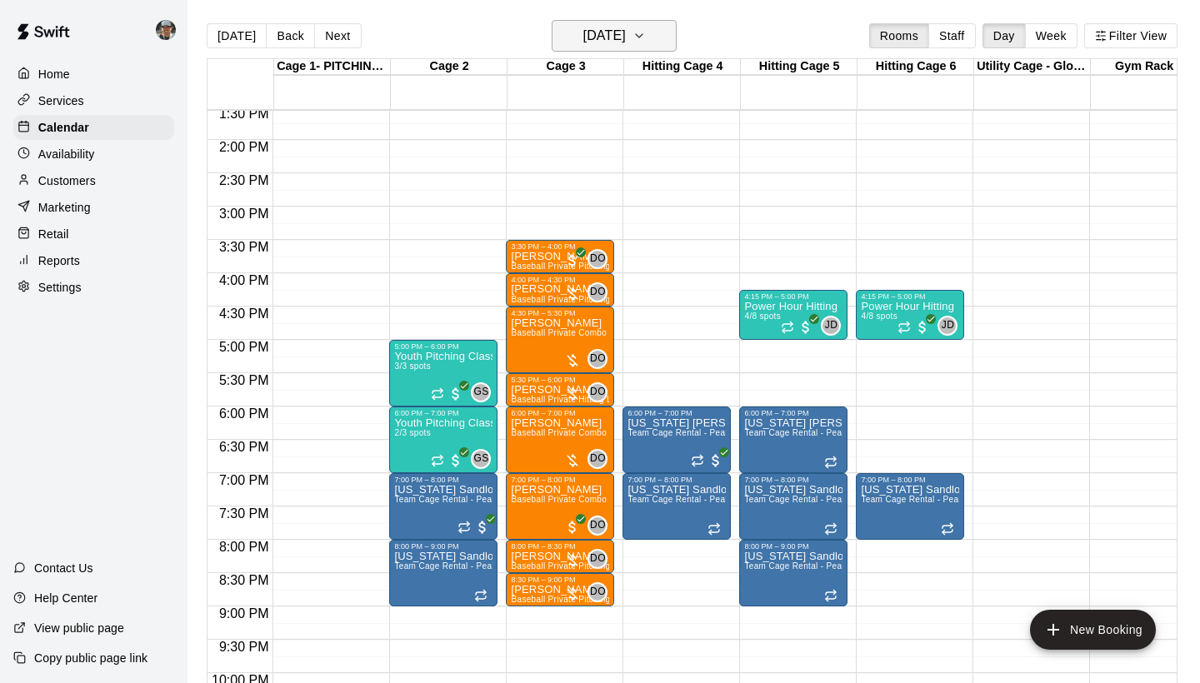
click at [646, 33] on icon "button" at bounding box center [639, 36] width 13 height 20
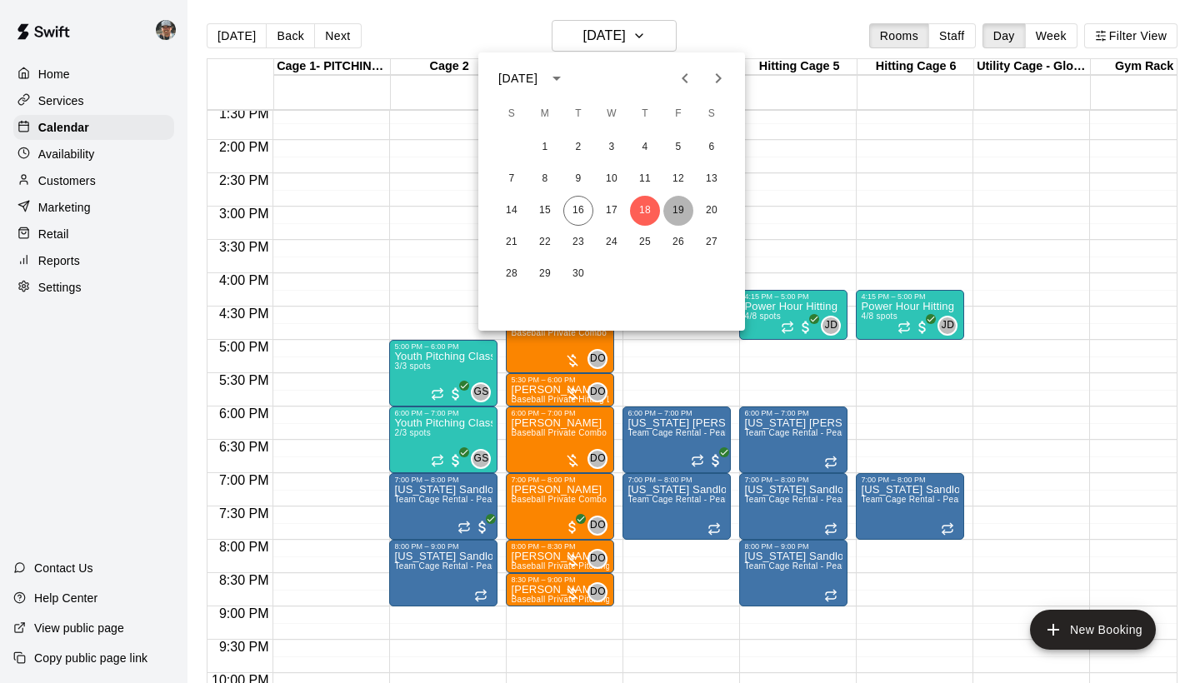
click at [683, 212] on button "19" at bounding box center [678, 211] width 30 height 30
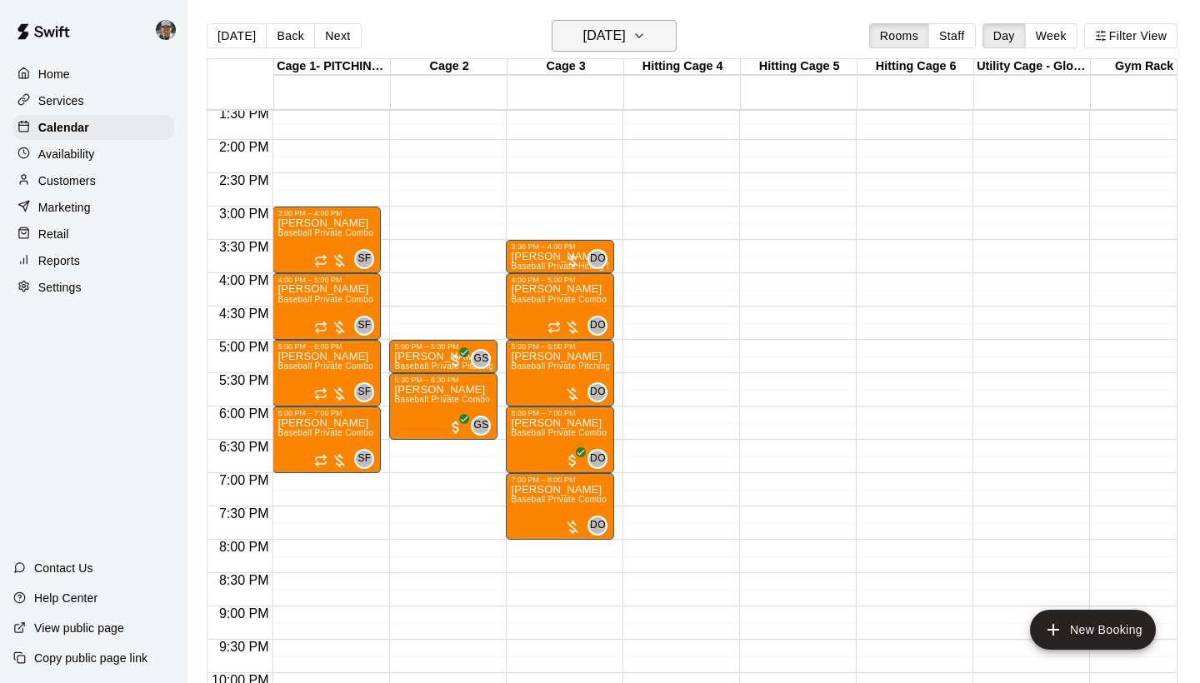
click at [646, 43] on icon "button" at bounding box center [639, 36] width 13 height 20
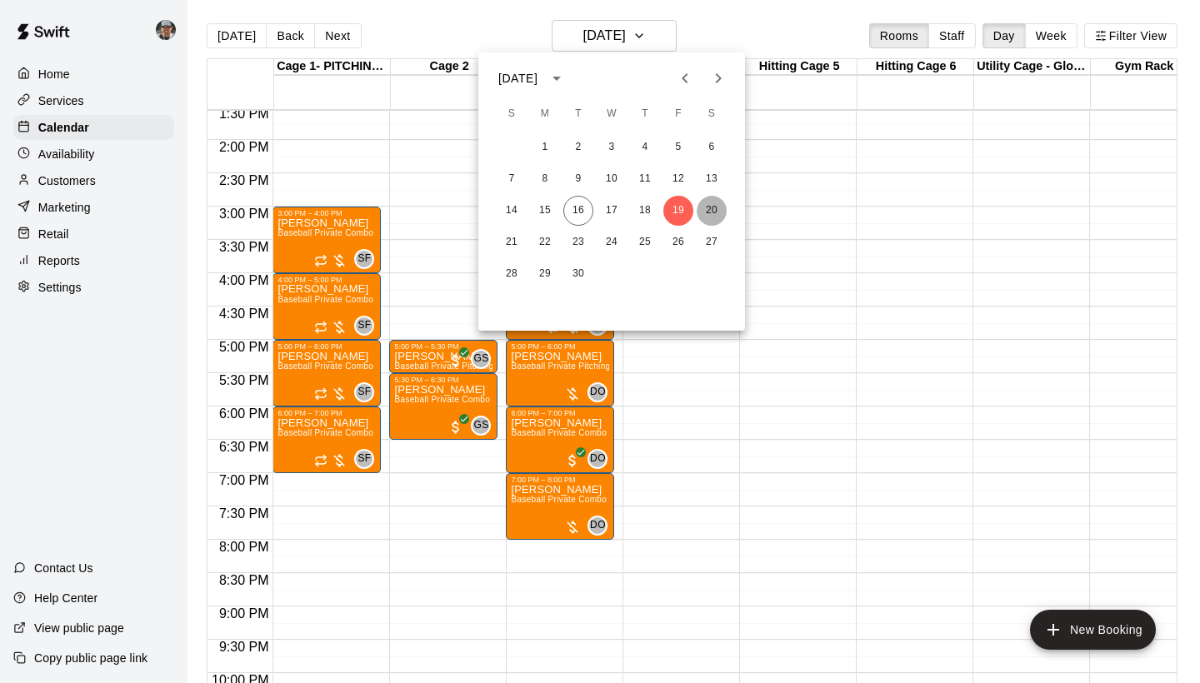
click at [708, 211] on button "20" at bounding box center [712, 211] width 30 height 30
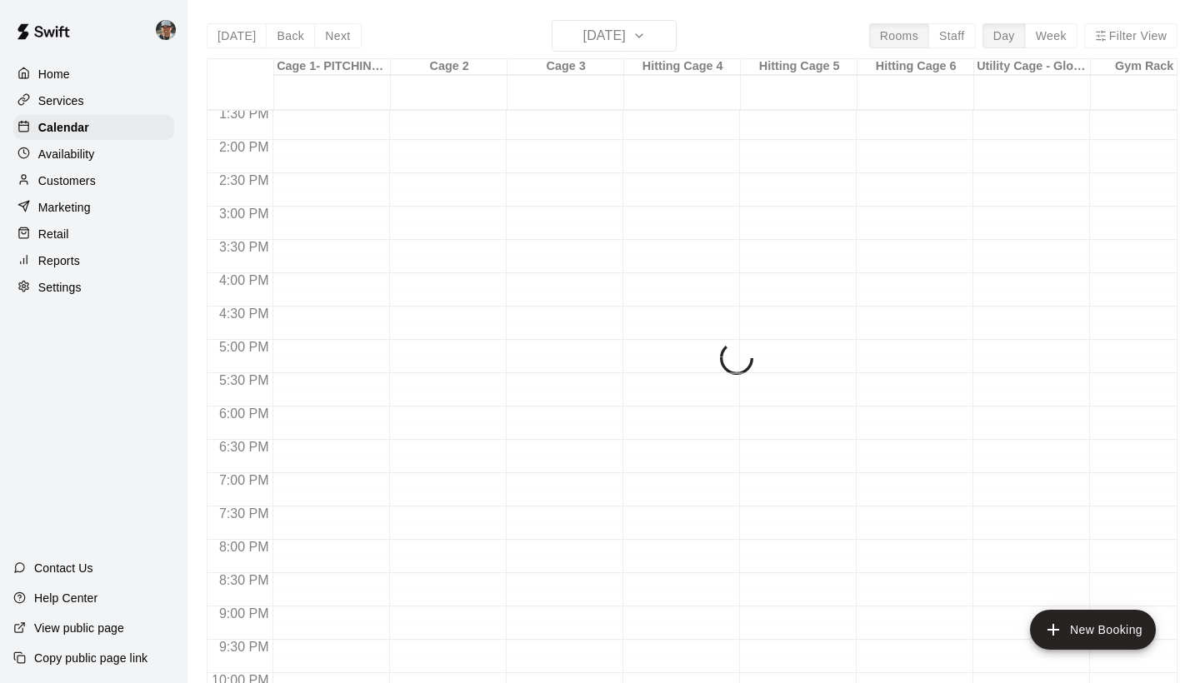
click at [665, 35] on div "Today Back Next Saturday Sep 20 Rooms Staff Day Week Filter View Cage 1- PITCHI…" at bounding box center [692, 361] width 971 height 683
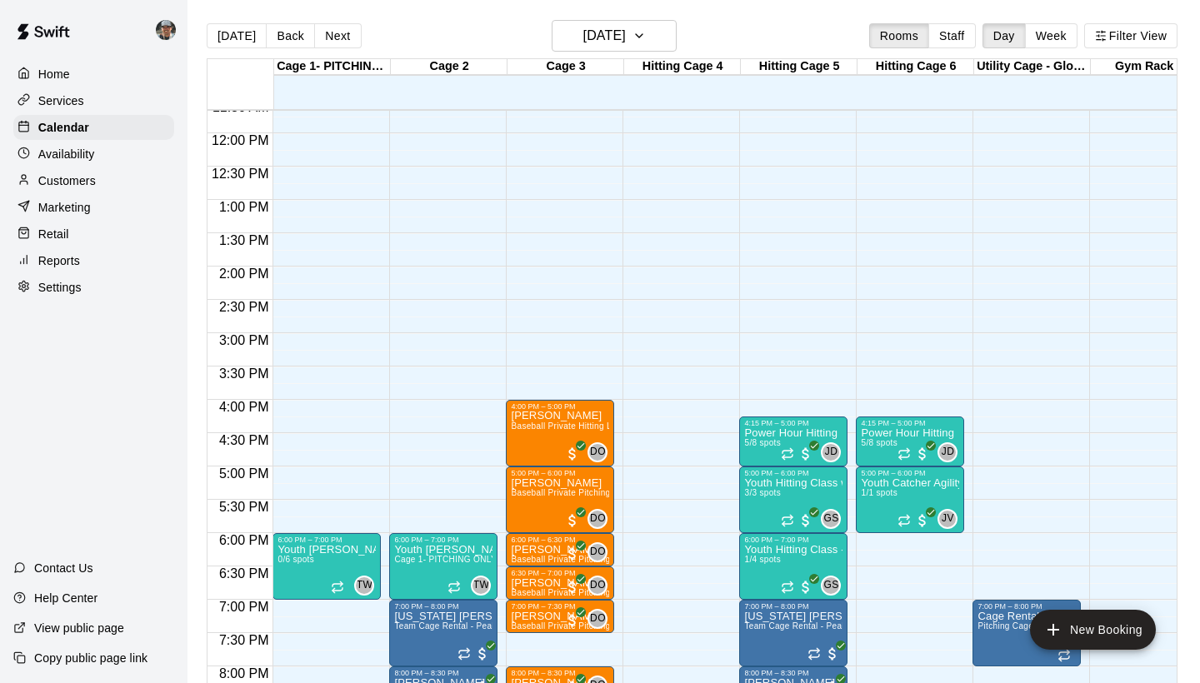
scroll to position [780, 0]
